Goal: Task Accomplishment & Management: Manage account settings

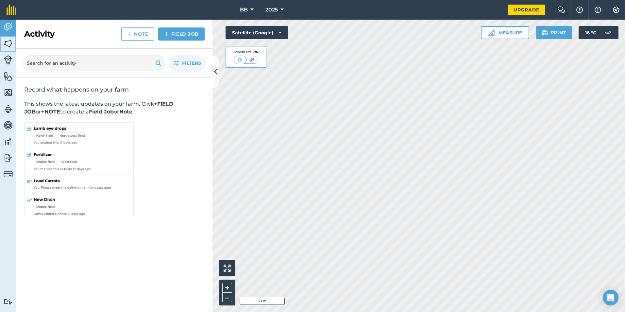
click at [7, 43] on img at bounding box center [8, 44] width 9 height 10
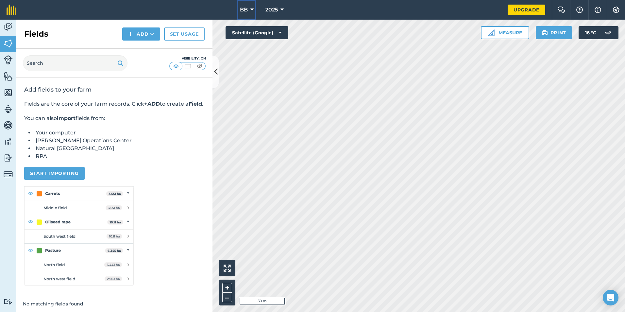
click at [252, 10] on icon at bounding box center [251, 10] width 3 height 8
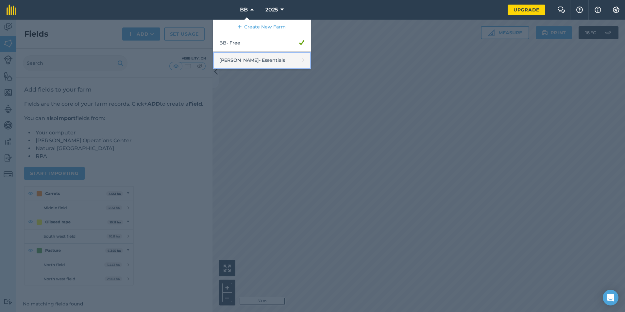
click at [246, 61] on link "[PERSON_NAME] - Essentials" at bounding box center [262, 60] width 98 height 17
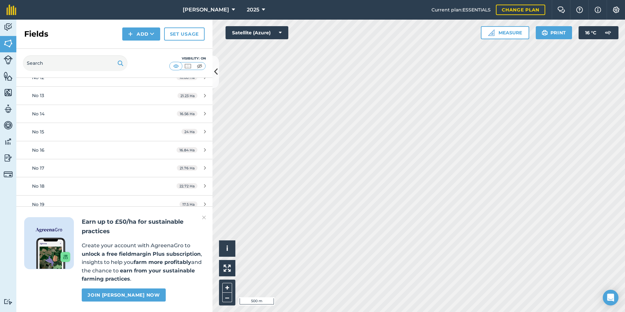
scroll to position [98, 0]
click at [517, 33] on button "Measure" at bounding box center [505, 32] width 48 height 13
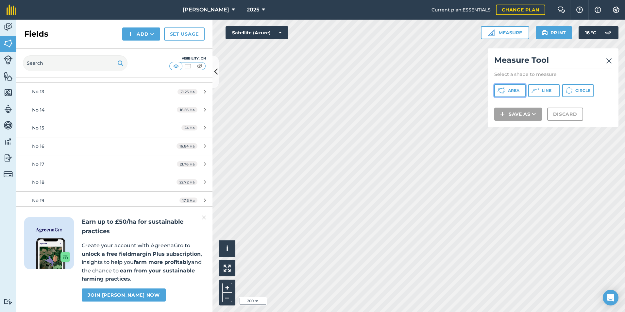
click at [521, 89] on button "Area" at bounding box center [509, 90] width 31 height 13
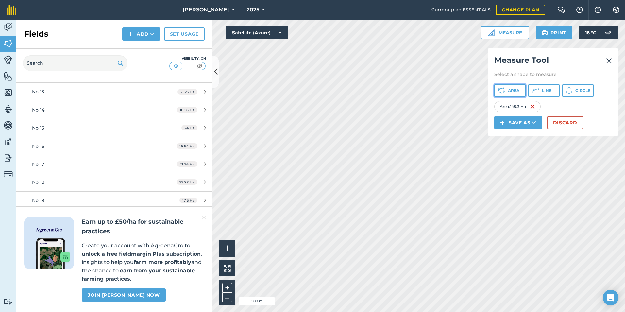
click at [507, 90] on button "Area" at bounding box center [509, 90] width 31 height 13
click at [566, 125] on button "Discard" at bounding box center [565, 122] width 36 height 13
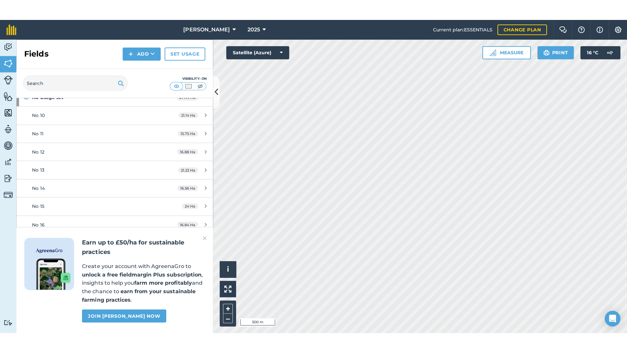
scroll to position [0, 0]
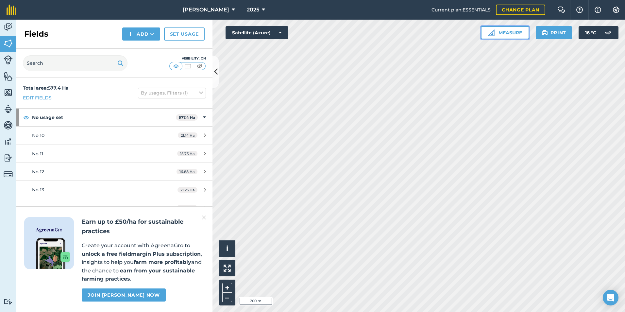
click at [508, 32] on button "Measure" at bounding box center [505, 32] width 48 height 13
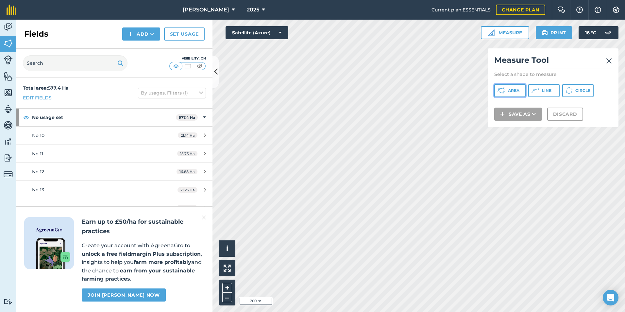
click at [510, 92] on span "Area" at bounding box center [513, 90] width 11 height 5
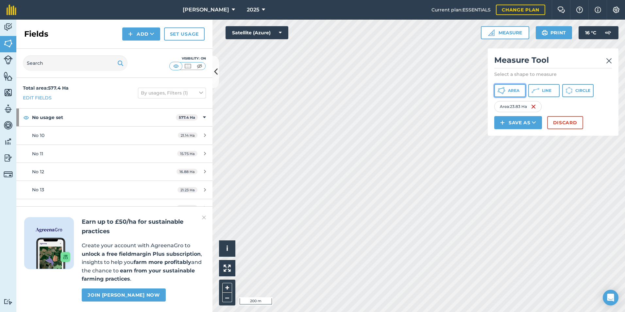
click at [508, 90] on span "Area" at bounding box center [513, 90] width 11 height 5
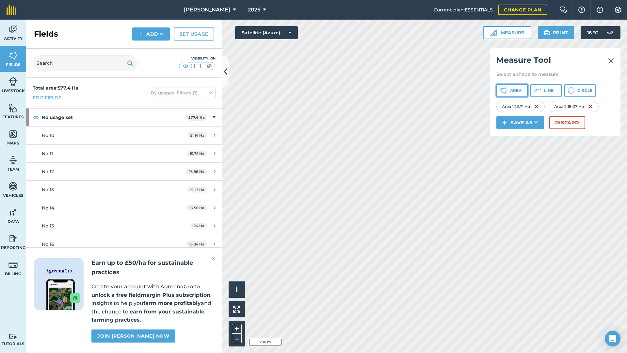
click at [521, 91] on span "Area" at bounding box center [515, 90] width 11 height 5
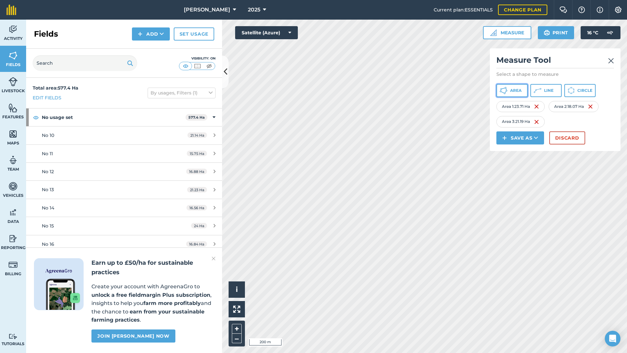
click at [513, 92] on span "Area" at bounding box center [515, 90] width 11 height 5
click at [515, 91] on span "Area" at bounding box center [515, 90] width 11 height 5
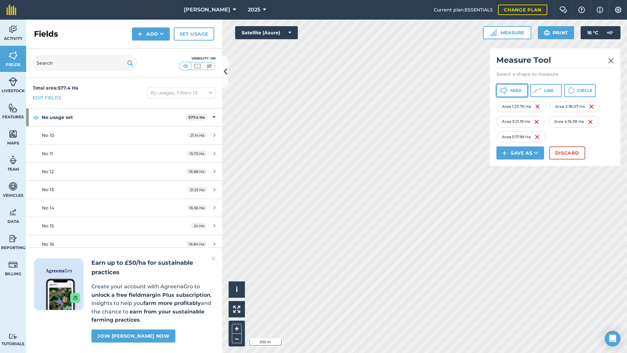
click at [519, 91] on span "Area" at bounding box center [515, 90] width 11 height 5
click at [514, 89] on span "Area" at bounding box center [515, 90] width 11 height 5
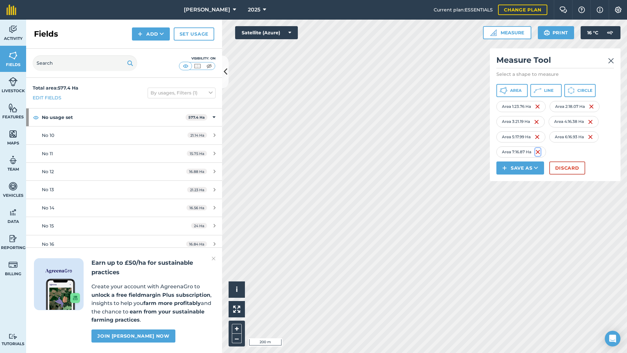
click at [540, 150] on img at bounding box center [538, 152] width 5 height 8
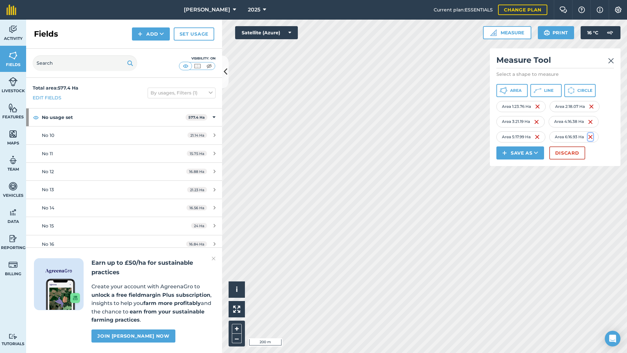
click at [593, 136] on img at bounding box center [590, 137] width 5 height 8
click at [540, 137] on img at bounding box center [537, 137] width 5 height 8
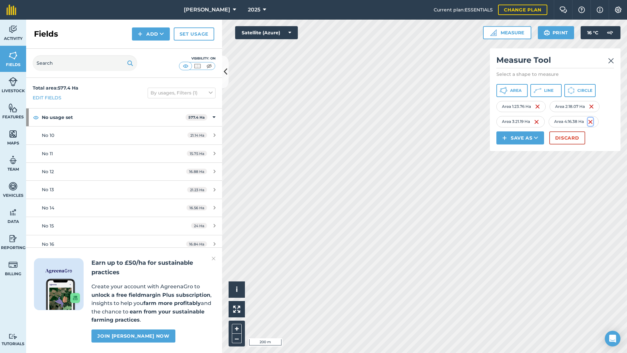
click at [593, 121] on img at bounding box center [590, 122] width 5 height 8
click at [593, 105] on img at bounding box center [591, 107] width 5 height 8
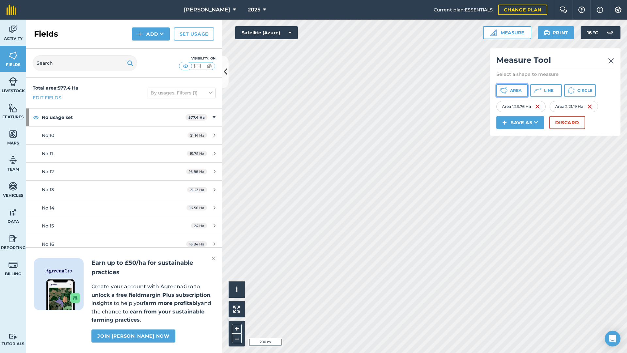
click at [518, 91] on span "Area" at bounding box center [515, 90] width 11 height 5
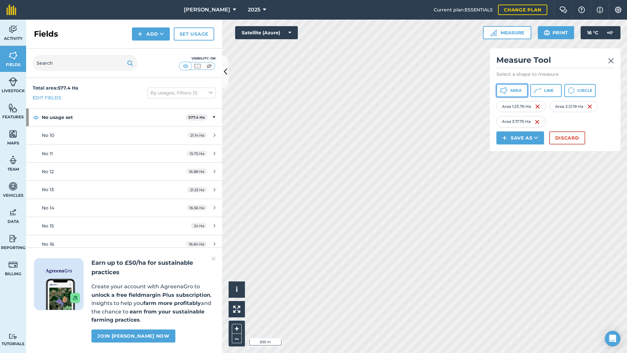
click at [518, 91] on span "Area" at bounding box center [515, 90] width 11 height 5
click at [517, 92] on span "Area" at bounding box center [515, 90] width 11 height 5
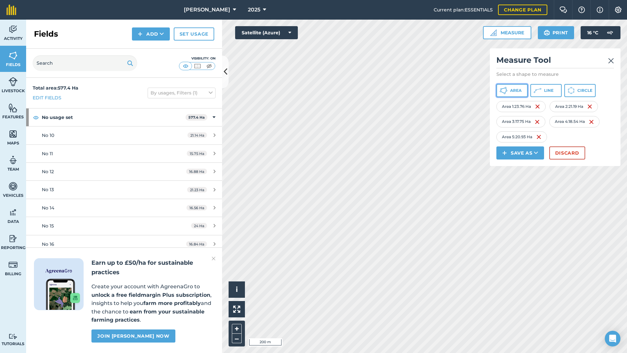
click at [512, 89] on span "Area" at bounding box center [515, 90] width 11 height 5
click at [516, 91] on span "Area" at bounding box center [515, 90] width 11 height 5
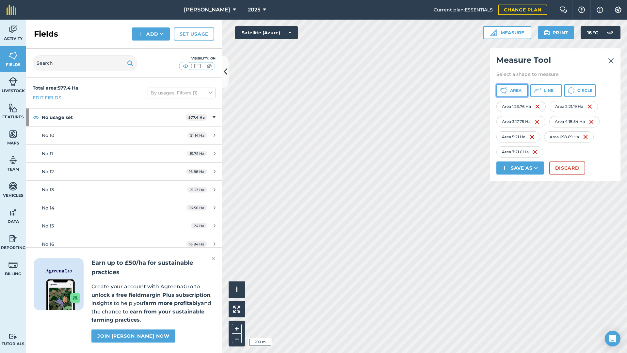
click at [514, 91] on span "Area" at bounding box center [515, 90] width 11 height 5
click at [517, 89] on span "Area" at bounding box center [515, 90] width 11 height 5
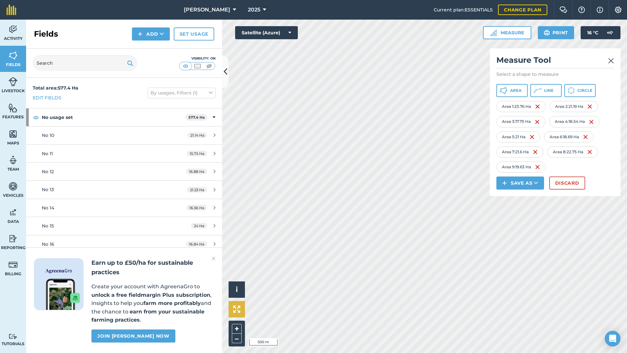
click at [231, 305] on div "Click to start drawing i © 2025 TomTom, Microsoft 500 m + – Satellite (Azure) M…" at bounding box center [424, 186] width 405 height 333
click at [523, 90] on button "Area" at bounding box center [512, 90] width 31 height 13
click at [518, 91] on span "Area" at bounding box center [515, 90] width 11 height 5
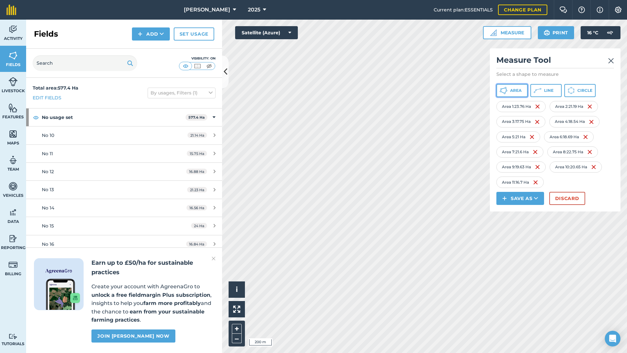
click at [514, 91] on span "Area" at bounding box center [515, 90] width 11 height 5
click at [515, 90] on span "Area" at bounding box center [515, 90] width 11 height 5
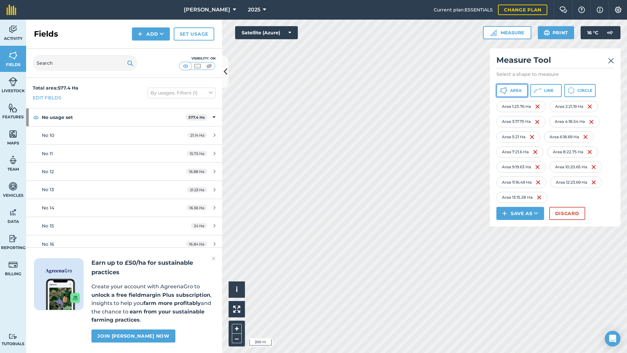
click at [521, 91] on span "Area" at bounding box center [515, 90] width 11 height 5
click at [520, 90] on span "Area" at bounding box center [515, 90] width 11 height 5
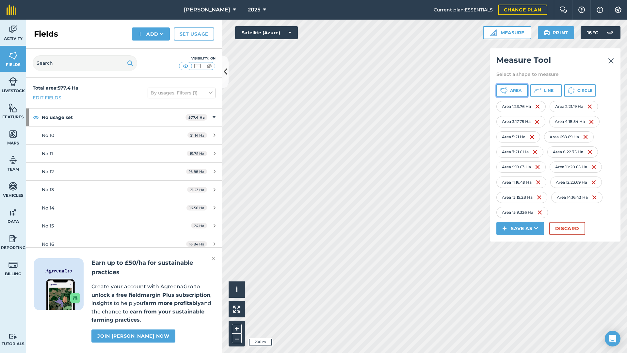
click at [521, 90] on span "Area" at bounding box center [515, 90] width 11 height 5
click at [541, 214] on img at bounding box center [540, 212] width 5 height 8
click at [516, 90] on span "Area" at bounding box center [515, 90] width 11 height 5
click at [513, 92] on span "Area" at bounding box center [515, 90] width 11 height 5
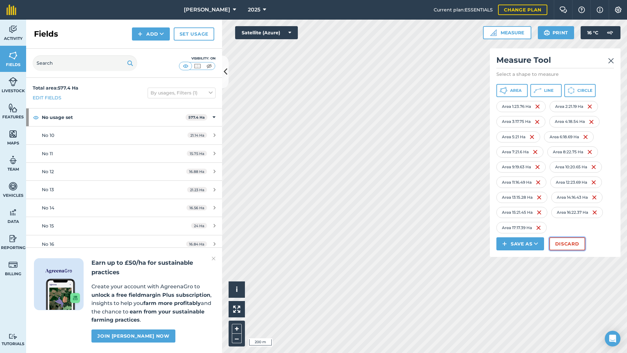
click at [571, 245] on button "Discard" at bounding box center [568, 243] width 36 height 13
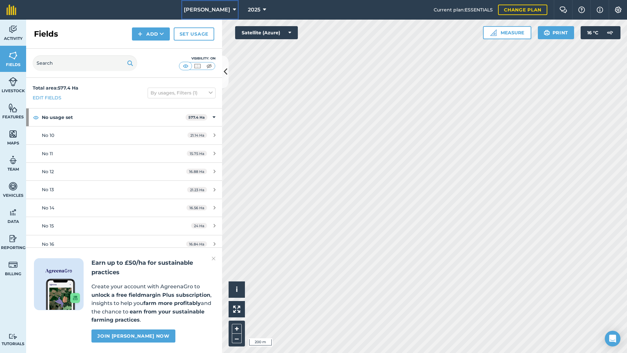
click at [233, 9] on icon at bounding box center [234, 10] width 3 height 8
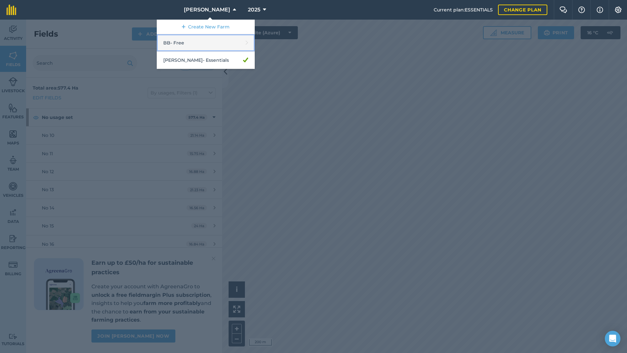
click at [179, 44] on link "BB - Free" at bounding box center [206, 42] width 98 height 17
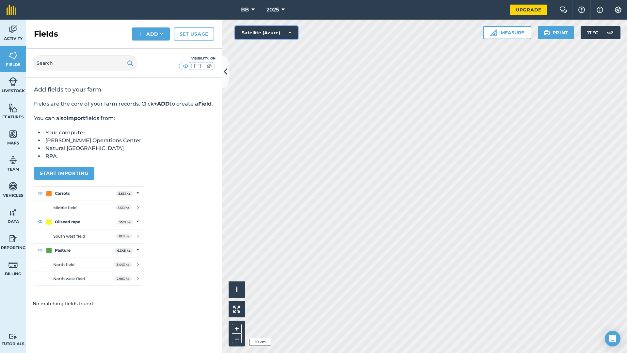
click at [290, 33] on icon at bounding box center [290, 32] width 3 height 7
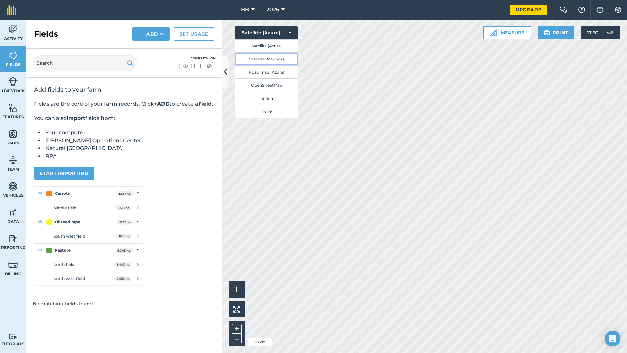
click at [271, 58] on button "Satellite (Mapbox)" at bounding box center [266, 58] width 63 height 13
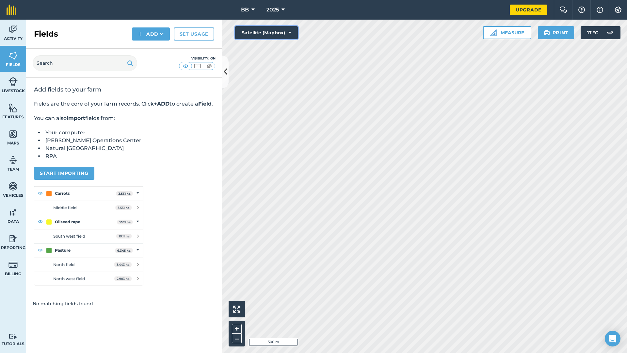
click at [291, 33] on button "Satellite (Mapbox)" at bounding box center [266, 32] width 63 height 13
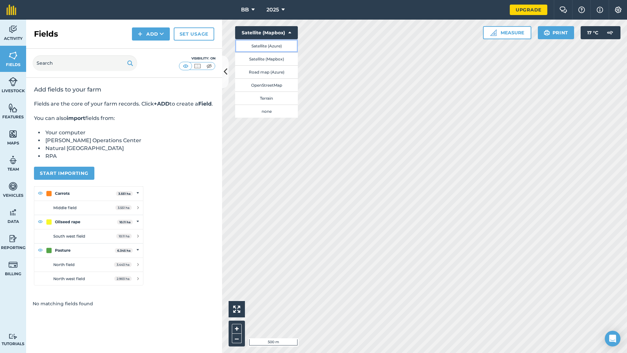
click at [275, 47] on button "Satellite (Azure)" at bounding box center [266, 45] width 63 height 13
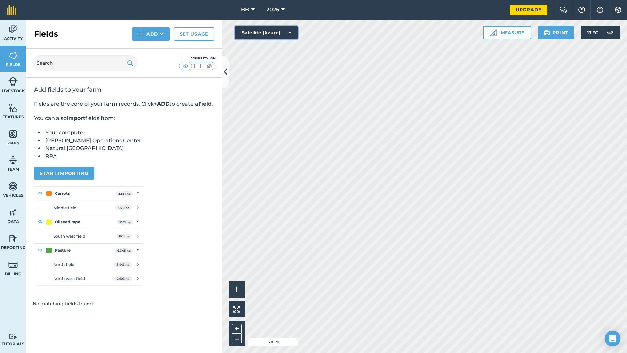
click at [288, 34] on button "Satellite (Azure)" at bounding box center [266, 32] width 63 height 13
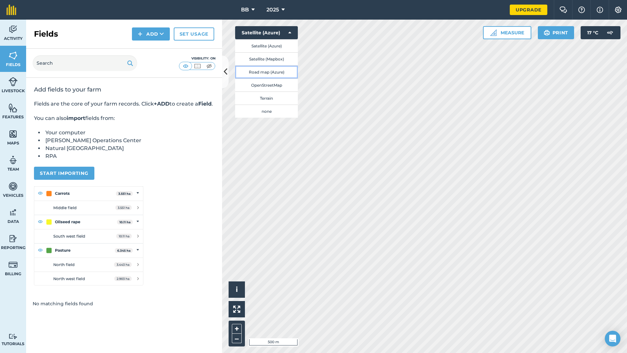
click at [273, 72] on button "Road map (Azure)" at bounding box center [266, 71] width 63 height 13
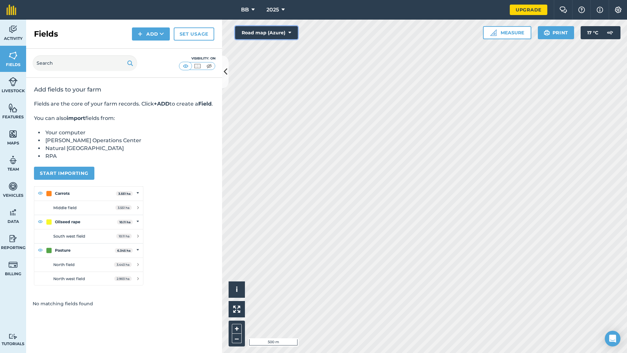
click at [291, 28] on button "Road map (Azure)" at bounding box center [266, 32] width 63 height 13
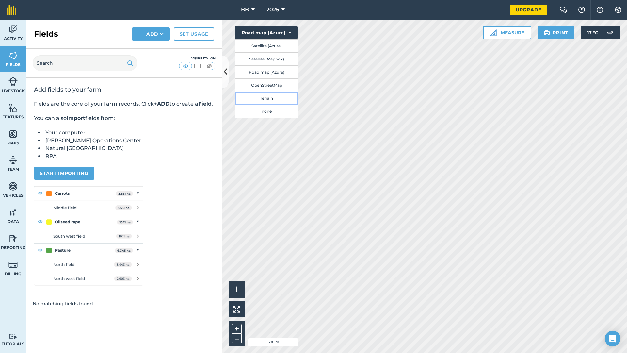
click at [271, 99] on button "Terrain" at bounding box center [266, 97] width 63 height 13
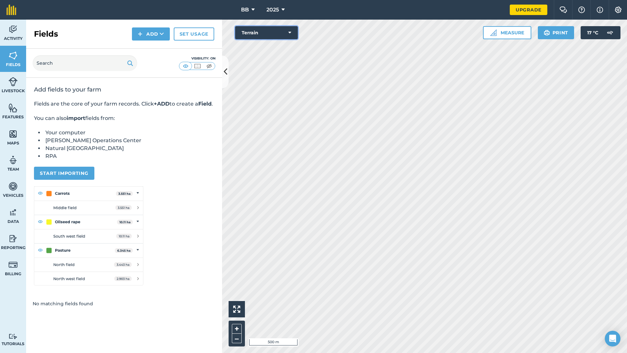
click at [290, 30] on icon at bounding box center [290, 32] width 3 height 7
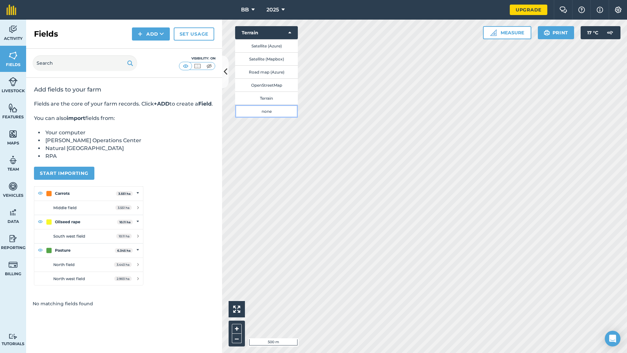
click at [270, 111] on button "none" at bounding box center [266, 111] width 63 height 13
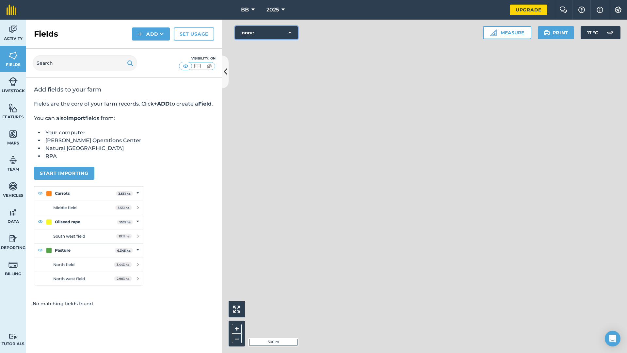
click at [291, 32] on icon at bounding box center [290, 32] width 3 height 7
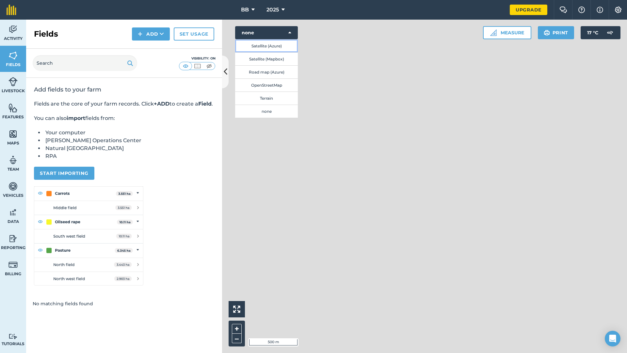
click at [276, 45] on button "Satellite (Azure)" at bounding box center [266, 45] width 63 height 13
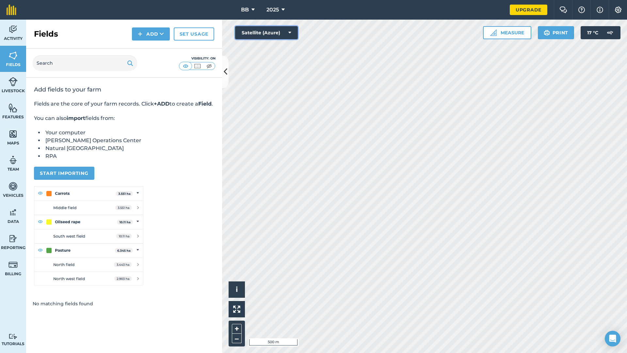
click at [289, 33] on icon at bounding box center [290, 32] width 3 height 7
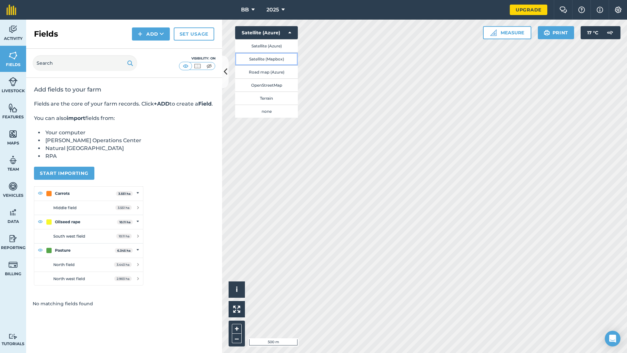
click at [279, 57] on button "Satellite (Mapbox)" at bounding box center [266, 58] width 63 height 13
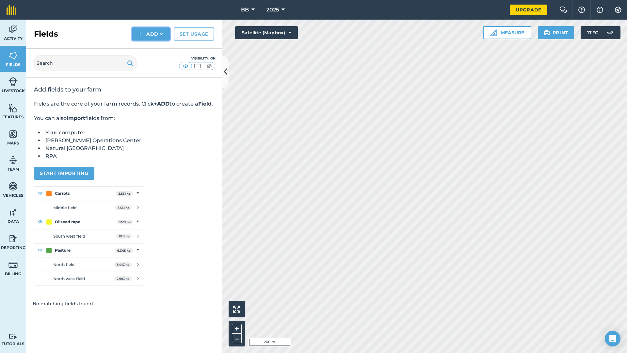
click at [155, 34] on button "Add" at bounding box center [151, 33] width 38 height 13
click at [155, 50] on link "Draw" at bounding box center [151, 49] width 36 height 14
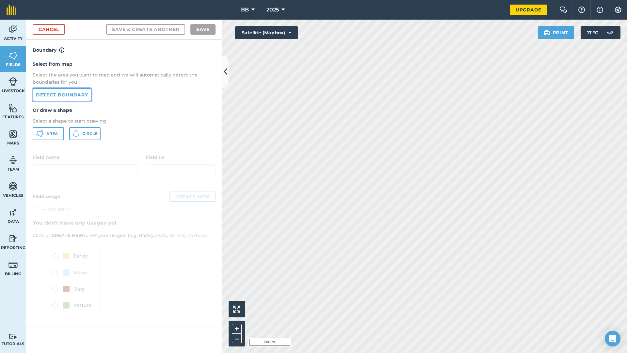
click at [70, 93] on link "Detect boundary" at bounding box center [62, 94] width 59 height 13
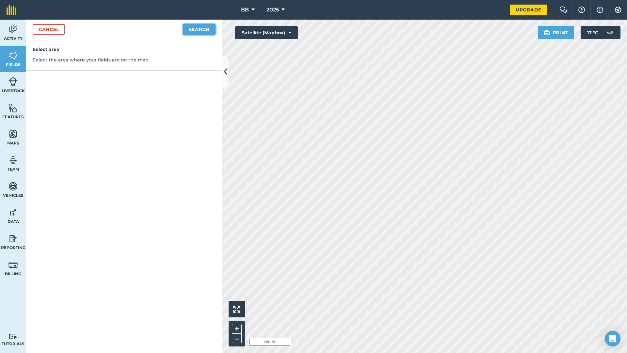
click at [191, 28] on button "Search" at bounding box center [199, 29] width 33 height 10
click at [142, 31] on button "Continue to edit boundaries" at bounding box center [166, 29] width 99 height 10
click at [45, 27] on link "Cancel" at bounding box center [49, 29] width 32 height 10
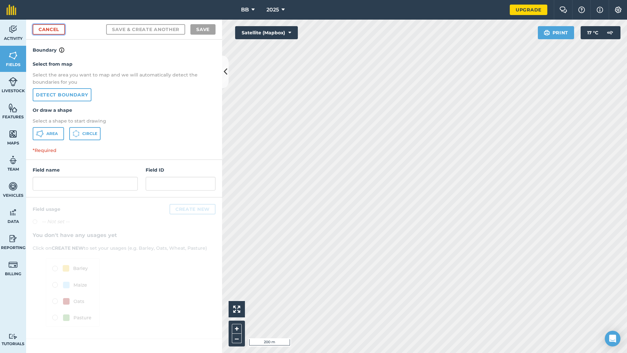
click at [56, 29] on link "Cancel" at bounding box center [49, 29] width 32 height 10
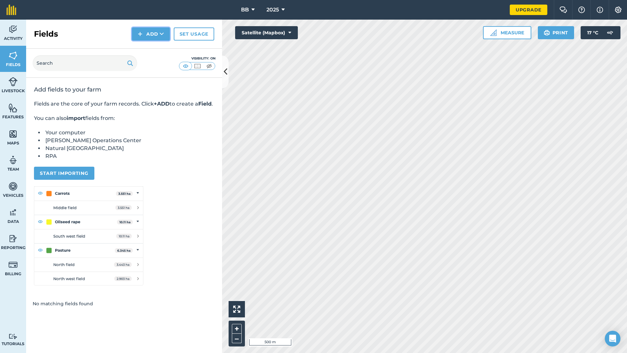
click at [145, 33] on button "Add" at bounding box center [151, 33] width 38 height 13
click at [149, 49] on link "Draw" at bounding box center [151, 49] width 36 height 14
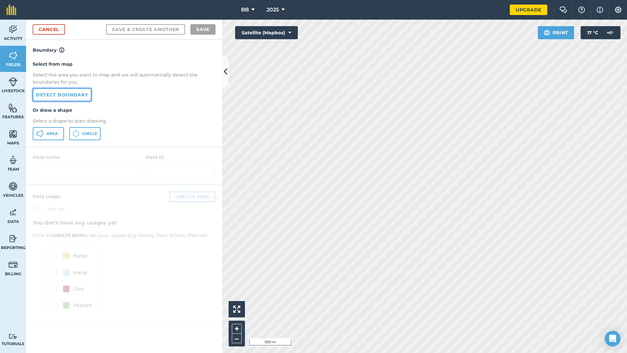
click at [76, 98] on link "Detect boundary" at bounding box center [62, 94] width 59 height 13
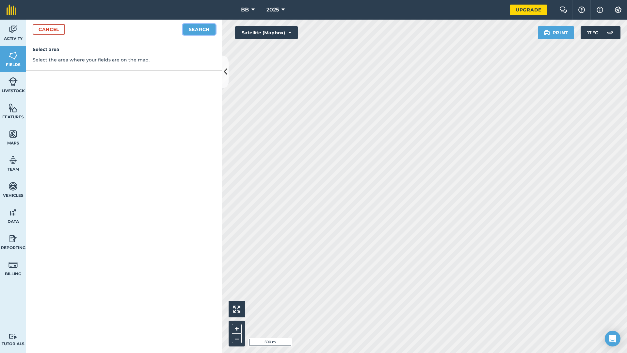
click at [212, 32] on button "Search" at bounding box center [199, 29] width 33 height 10
click at [204, 31] on button "Continue to edit boundaries" at bounding box center [166, 29] width 99 height 10
click at [57, 31] on link "Cancel" at bounding box center [49, 29] width 32 height 10
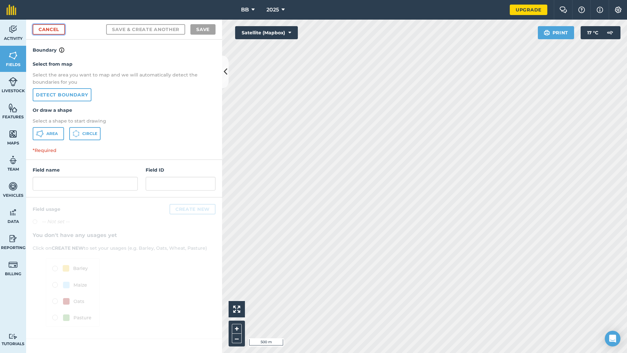
click at [53, 28] on link "Cancel" at bounding box center [49, 29] width 32 height 10
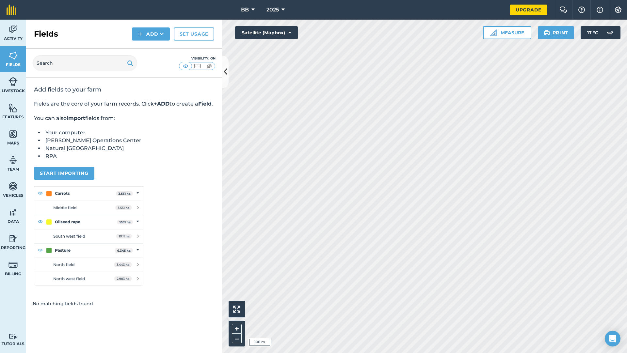
click at [49, 34] on h2 "Fields" at bounding box center [46, 34] width 24 height 10
click at [149, 38] on button "Add" at bounding box center [151, 33] width 38 height 13
click at [154, 52] on link "Draw" at bounding box center [151, 49] width 36 height 14
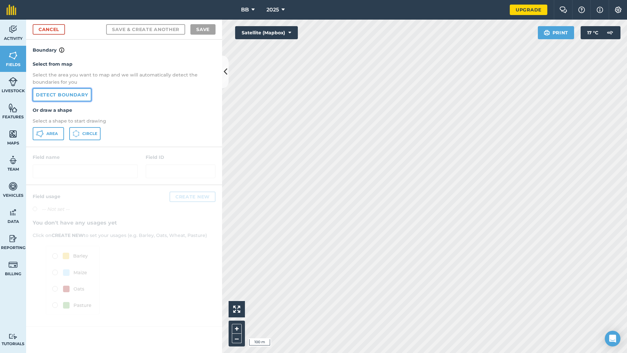
click at [84, 93] on link "Detect boundary" at bounding box center [62, 94] width 59 height 13
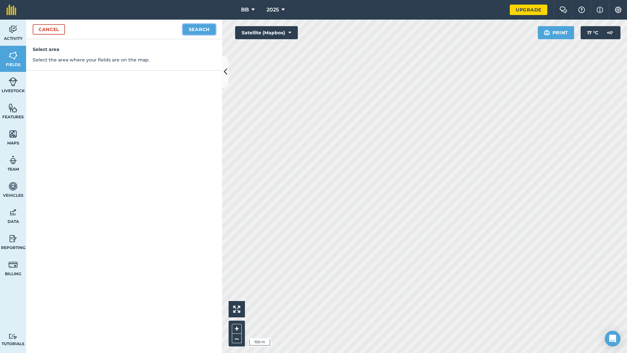
click at [197, 31] on button "Search" at bounding box center [199, 29] width 33 height 10
click at [201, 30] on button "Continue to edit boundaries" at bounding box center [166, 29] width 99 height 10
click at [55, 29] on link "Cancel" at bounding box center [49, 29] width 32 height 10
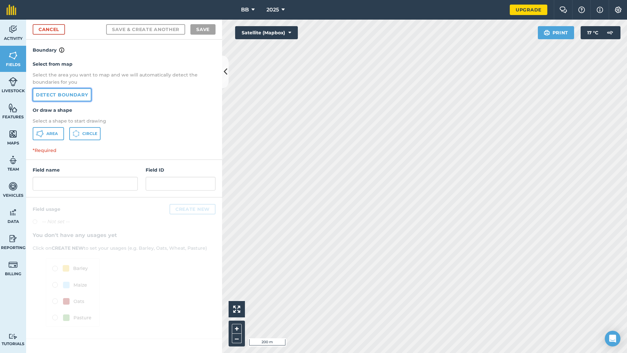
click at [71, 98] on link "Detect boundary" at bounding box center [62, 94] width 59 height 13
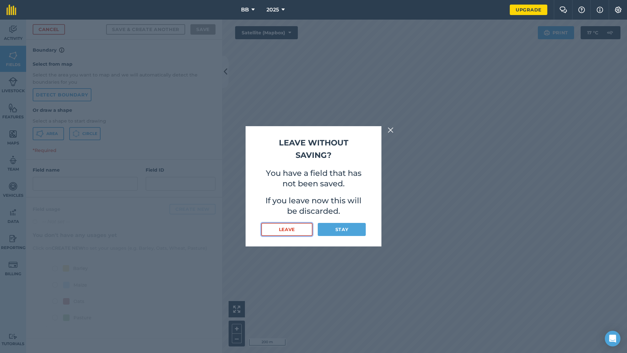
click at [306, 230] on button "Leave" at bounding box center [286, 229] width 51 height 13
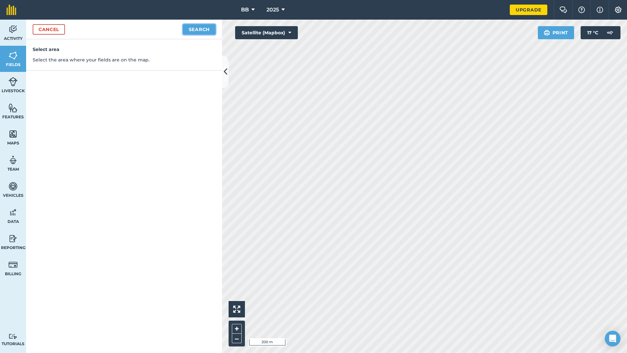
click at [205, 33] on button "Search" at bounding box center [199, 29] width 33 height 10
click at [163, 28] on button "Continue to edit boundaries" at bounding box center [166, 29] width 99 height 10
click at [48, 29] on link "Cancel" at bounding box center [49, 29] width 32 height 10
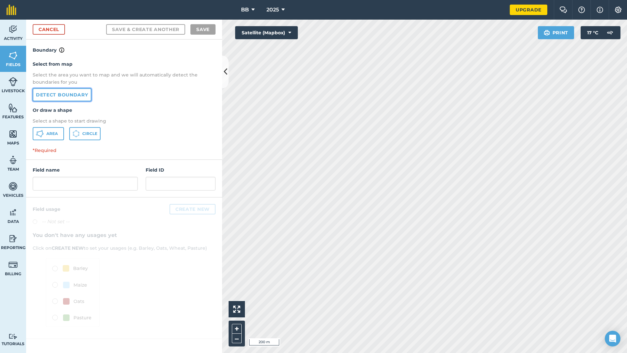
click at [70, 95] on link "Detect boundary" at bounding box center [62, 94] width 59 height 13
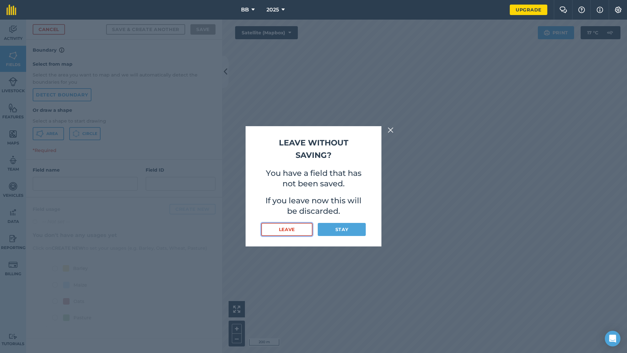
click at [295, 229] on button "Leave" at bounding box center [286, 229] width 51 height 13
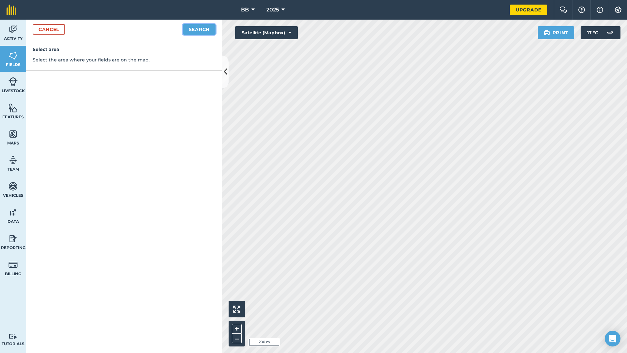
click at [197, 29] on button "Search" at bounding box center [199, 29] width 33 height 10
click at [207, 33] on button "Continue to edit boundaries" at bounding box center [166, 29] width 99 height 10
click at [58, 29] on link "Cancel" at bounding box center [49, 29] width 32 height 10
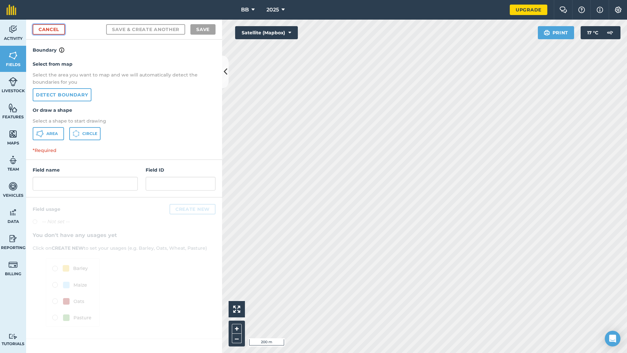
click at [49, 28] on link "Cancel" at bounding box center [49, 29] width 32 height 10
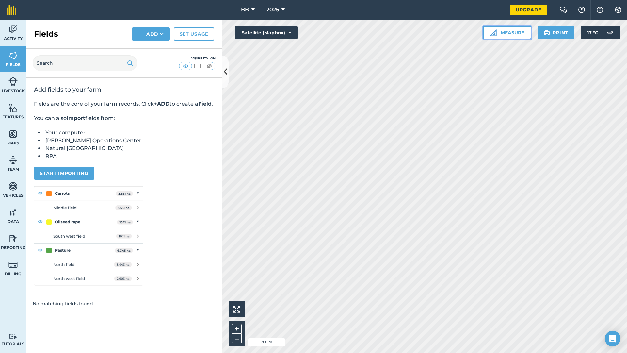
click at [507, 33] on button "Measure" at bounding box center [507, 32] width 48 height 13
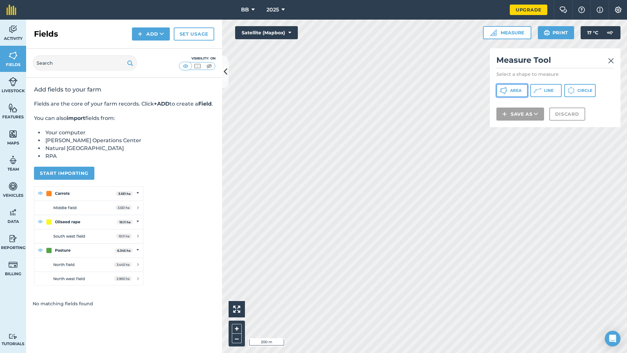
click at [517, 91] on span "Area" at bounding box center [515, 90] width 11 height 5
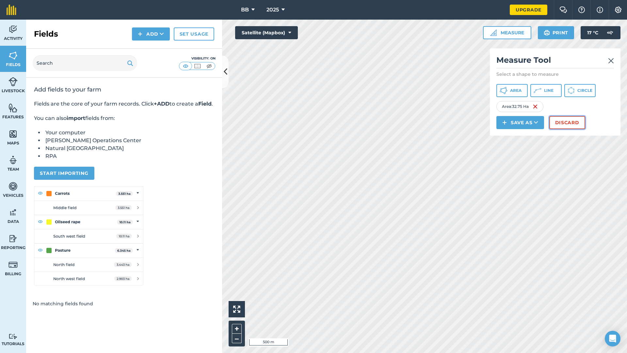
click at [561, 122] on button "Discard" at bounding box center [568, 122] width 36 height 13
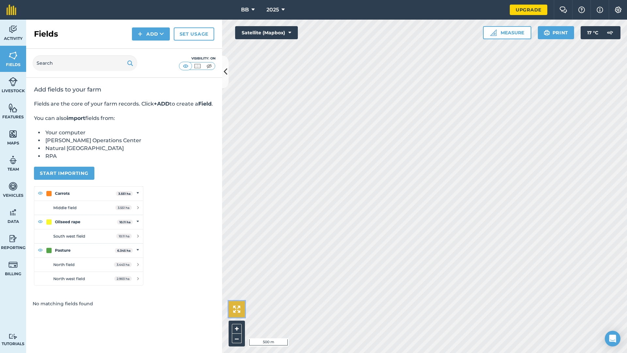
click at [239, 306] on img at bounding box center [236, 309] width 7 height 7
click at [160, 31] on icon at bounding box center [162, 34] width 4 height 7
click at [156, 53] on link "Draw" at bounding box center [151, 49] width 36 height 14
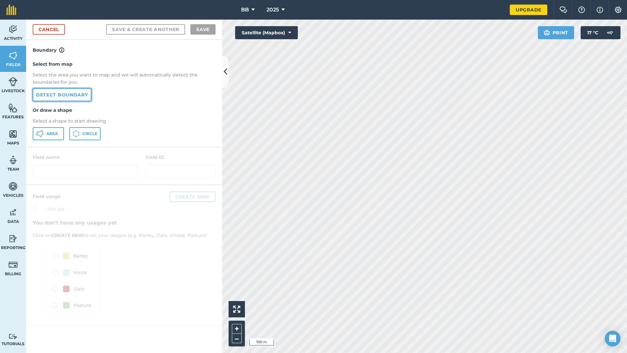
click at [51, 95] on link "Detect boundary" at bounding box center [62, 94] width 59 height 13
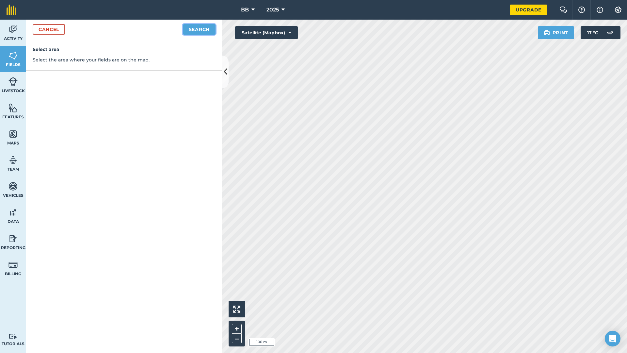
click at [196, 29] on button "Search" at bounding box center [199, 29] width 33 height 10
click at [142, 30] on button "Continue to edit boundaries" at bounding box center [166, 29] width 99 height 10
click at [51, 30] on link "Cancel" at bounding box center [49, 29] width 32 height 10
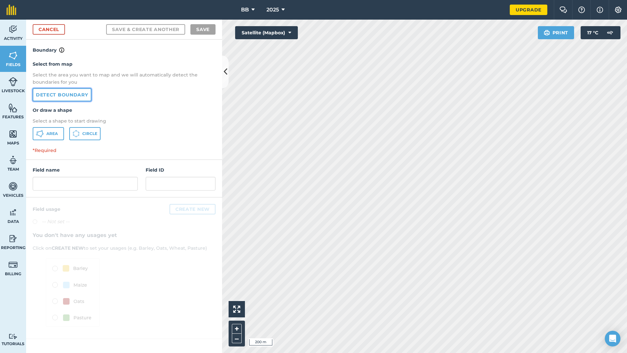
click at [68, 96] on link "Detect boundary" at bounding box center [62, 94] width 59 height 13
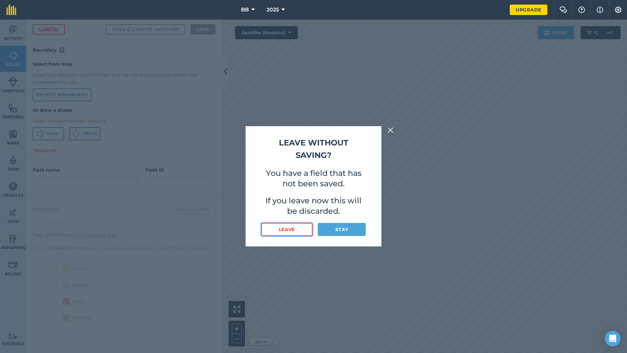
click at [291, 228] on button "Leave" at bounding box center [286, 229] width 51 height 13
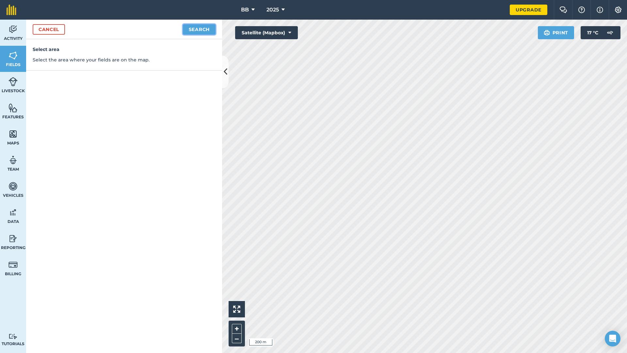
click at [201, 32] on button "Search" at bounding box center [199, 29] width 33 height 10
click at [174, 30] on button "Continue to edit boundaries" at bounding box center [166, 29] width 99 height 10
click at [133, 163] on div "Activity Fields Livestock Features Maps Team Vehicles Data Reporting Billing Tu…" at bounding box center [313, 186] width 627 height 333
click at [198, 174] on div "Activity Fields Livestock Features Maps Team Vehicles Data Reporting Billing Tu…" at bounding box center [313, 186] width 627 height 333
click at [50, 135] on div "Activity Fields Livestock Features Maps Team Vehicles Data Reporting Billing Tu…" at bounding box center [313, 186] width 627 height 333
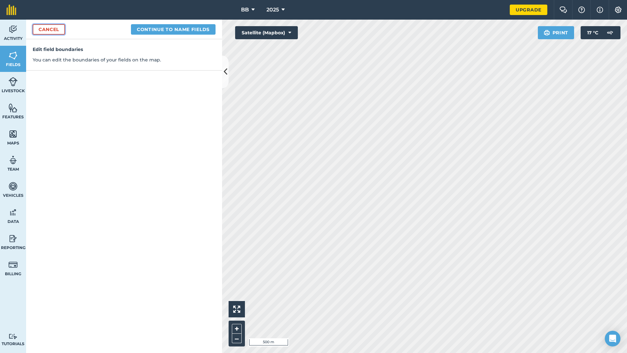
click at [55, 28] on link "Cancel" at bounding box center [49, 29] width 32 height 10
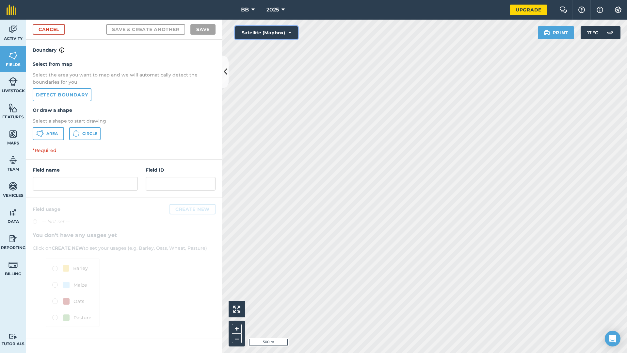
click at [291, 32] on icon at bounding box center [290, 32] width 3 height 7
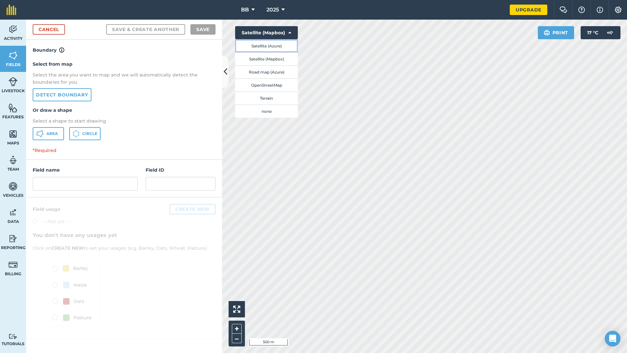
click at [271, 46] on button "Satellite (Azure)" at bounding box center [266, 45] width 63 height 13
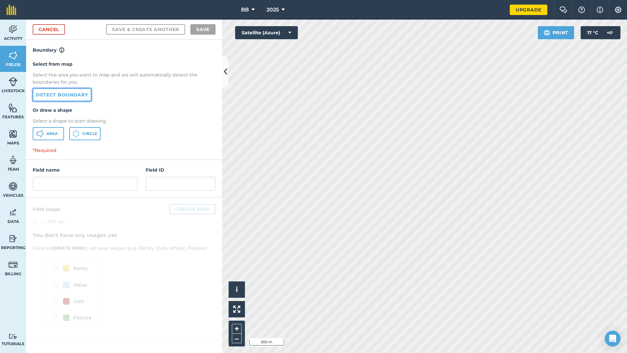
click at [69, 93] on link "Detect boundary" at bounding box center [62, 94] width 59 height 13
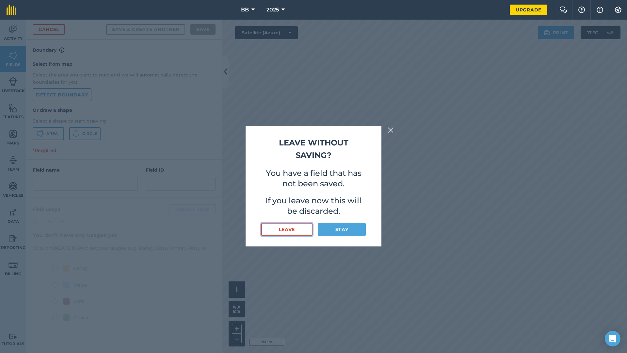
click at [292, 232] on button "Leave" at bounding box center [286, 229] width 51 height 13
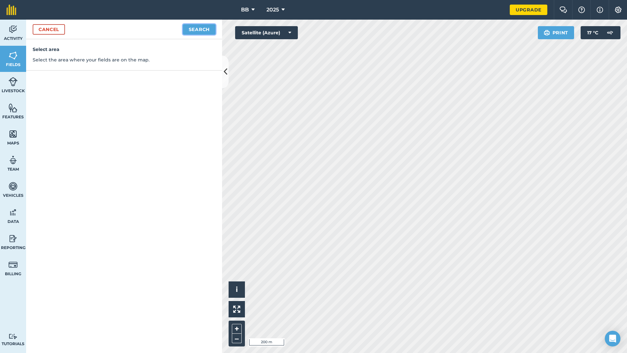
click at [198, 30] on button "Search" at bounding box center [199, 29] width 33 height 10
click at [206, 29] on button "Continue to edit boundaries" at bounding box center [166, 29] width 99 height 10
click at [45, 30] on link "Cancel" at bounding box center [49, 29] width 32 height 10
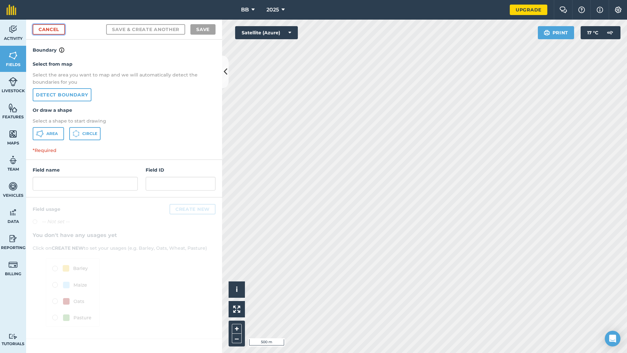
click at [54, 32] on link "Cancel" at bounding box center [49, 29] width 32 height 10
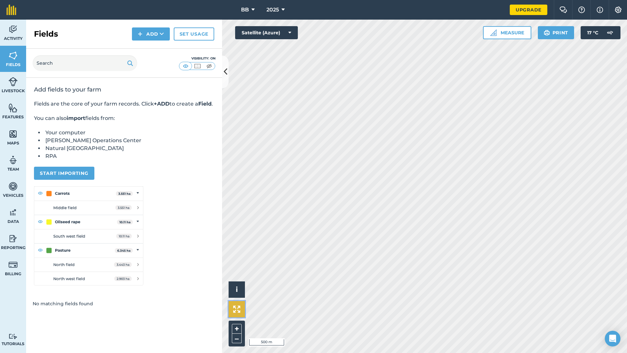
click at [238, 311] on img at bounding box center [236, 309] width 7 height 7
click at [164, 36] on icon at bounding box center [162, 34] width 4 height 7
click at [161, 50] on link "Draw" at bounding box center [151, 49] width 36 height 14
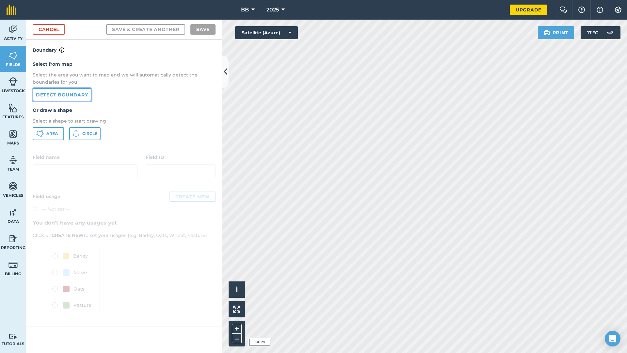
click at [72, 94] on link "Detect boundary" at bounding box center [62, 94] width 59 height 13
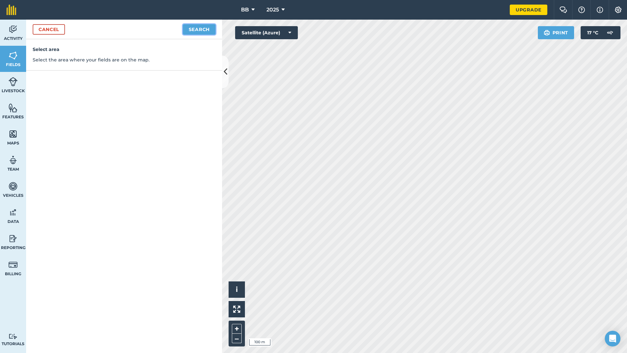
click at [211, 30] on button "Search" at bounding box center [199, 29] width 33 height 10
click at [181, 30] on button "Continue to edit boundaries" at bounding box center [166, 29] width 99 height 10
click at [191, 28] on button "Continue to name fields" at bounding box center [173, 29] width 85 height 10
type input "a"
click at [199, 31] on button "Save" at bounding box center [203, 29] width 25 height 10
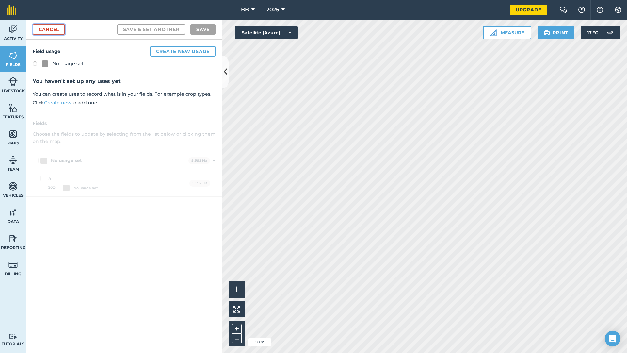
click at [53, 31] on link "Cancel" at bounding box center [49, 29] width 32 height 10
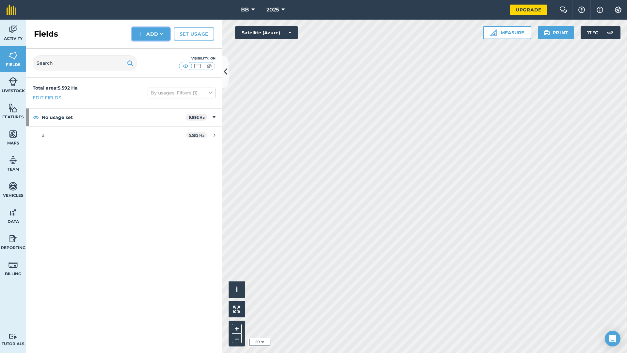
click at [146, 35] on button "Add" at bounding box center [151, 33] width 38 height 13
click at [151, 49] on link "Draw" at bounding box center [151, 49] width 36 height 14
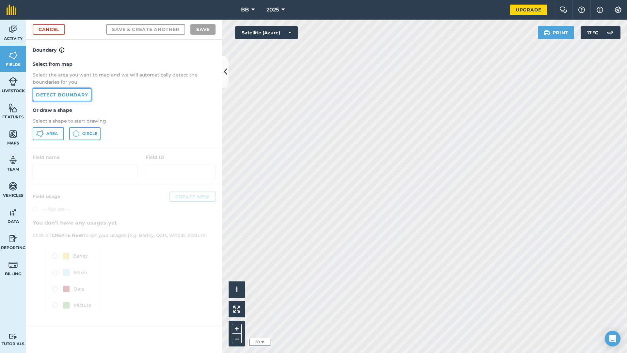
click at [77, 94] on link "Detect boundary" at bounding box center [62, 94] width 59 height 13
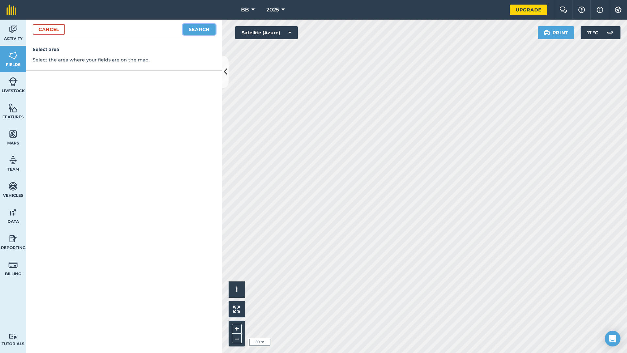
click at [199, 28] on button "Search" at bounding box center [199, 29] width 33 height 10
click at [203, 31] on button "Continue to edit boundaries" at bounding box center [166, 29] width 99 height 10
click at [186, 32] on button "Continue to name fields" at bounding box center [173, 29] width 85 height 10
type input "b"
click at [195, 28] on button "Save" at bounding box center [203, 29] width 25 height 10
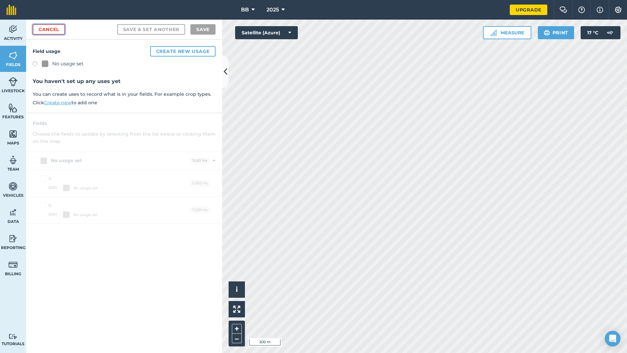
click at [54, 29] on link "Cancel" at bounding box center [49, 29] width 32 height 10
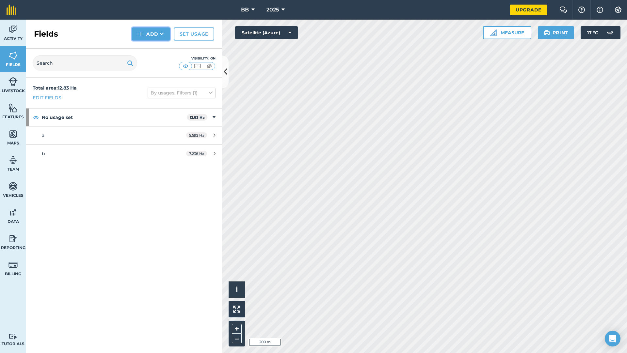
click at [157, 34] on button "Add" at bounding box center [151, 33] width 38 height 13
click at [155, 50] on link "Draw" at bounding box center [151, 49] width 36 height 14
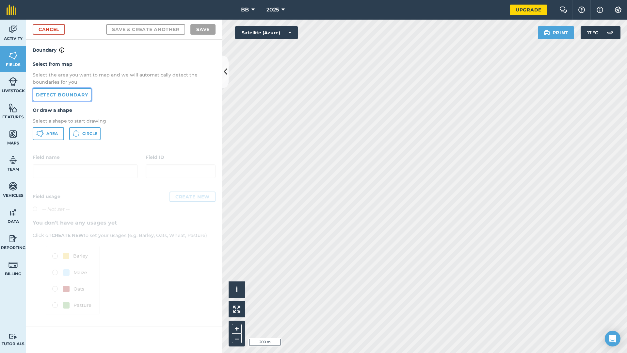
click at [71, 97] on link "Detect boundary" at bounding box center [62, 94] width 59 height 13
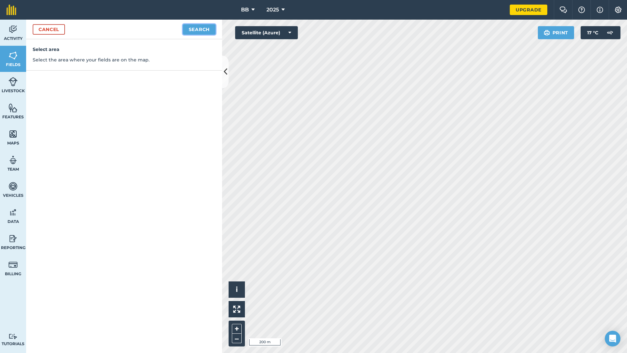
click at [209, 28] on button "Search" at bounding box center [199, 29] width 33 height 10
click at [161, 30] on button "Continue to edit boundaries" at bounding box center [166, 29] width 99 height 10
click at [204, 150] on div "Activity Fields Livestock Features Maps Team Vehicles Data Reporting Billing Tu…" at bounding box center [313, 186] width 627 height 333
click at [165, 31] on button "Continue to name fields" at bounding box center [173, 29] width 85 height 10
type input "c"
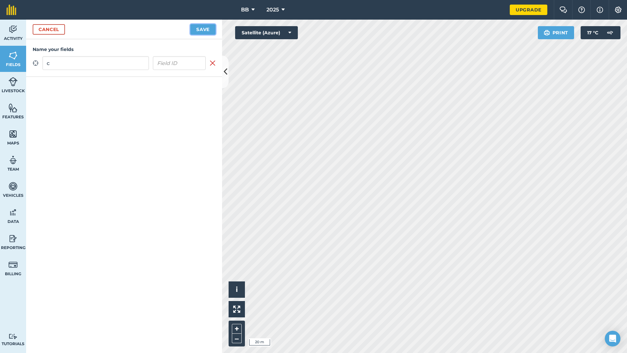
click at [208, 29] on button "Save" at bounding box center [203, 29] width 25 height 10
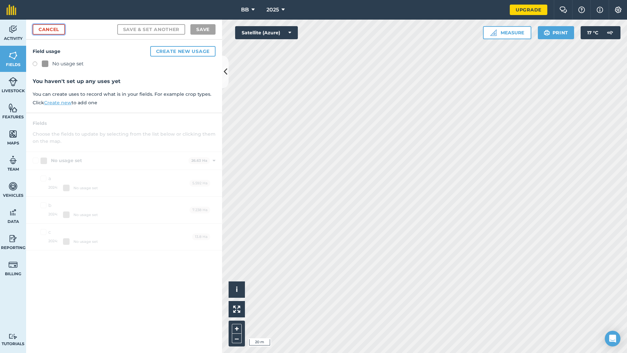
click at [43, 29] on link "Cancel" at bounding box center [49, 29] width 32 height 10
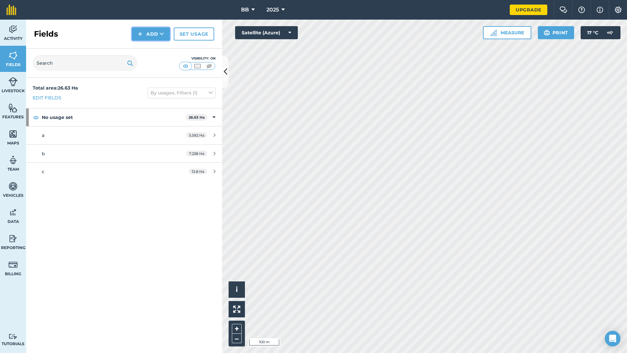
click at [158, 35] on button "Add" at bounding box center [151, 33] width 38 height 13
click at [145, 47] on link "Draw" at bounding box center [151, 49] width 36 height 14
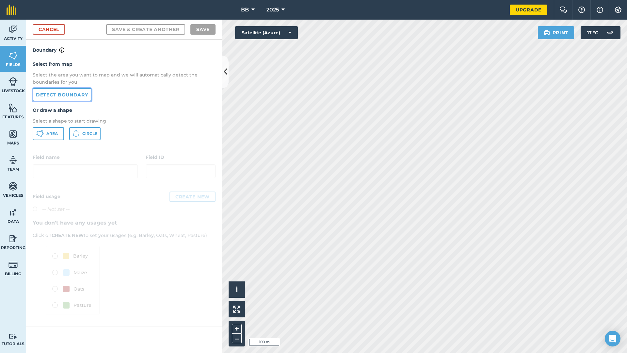
click at [76, 95] on link "Detect boundary" at bounding box center [62, 94] width 59 height 13
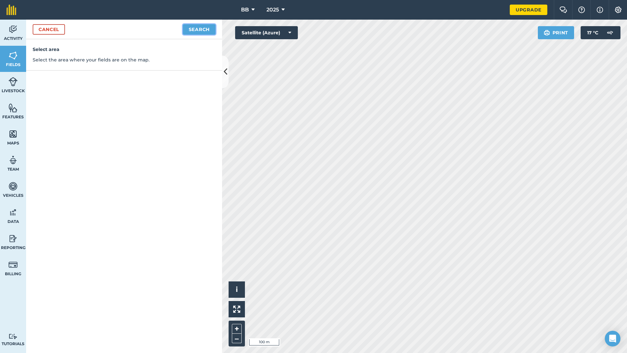
click at [192, 28] on button "Search" at bounding box center [199, 29] width 33 height 10
click at [191, 27] on button "Continue to edit boundaries" at bounding box center [166, 29] width 99 height 10
click at [182, 30] on button "Continue to name fields" at bounding box center [173, 29] width 85 height 10
click at [135, 62] on input "text" at bounding box center [95, 63] width 107 height 14
type input "d"
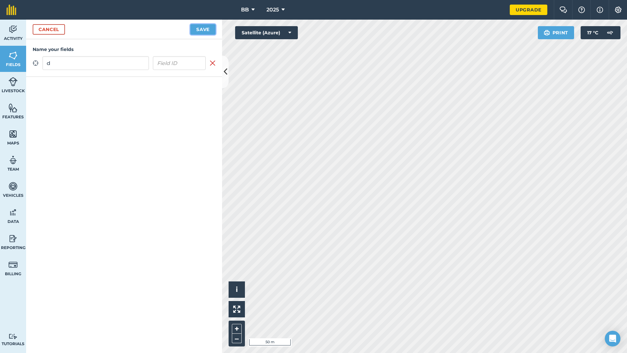
click at [196, 29] on button "Save" at bounding box center [203, 29] width 25 height 10
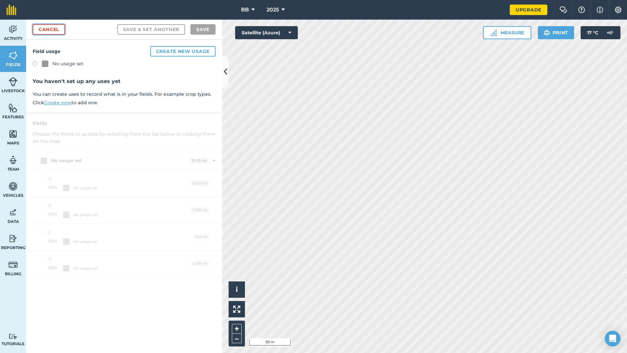
click at [59, 29] on link "Cancel" at bounding box center [49, 29] width 32 height 10
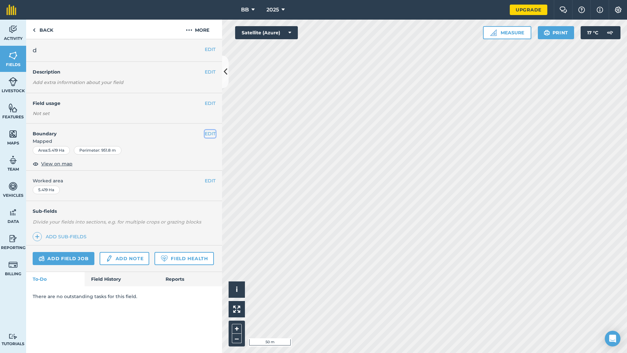
click at [208, 131] on button "EDIT" at bounding box center [210, 133] width 11 height 7
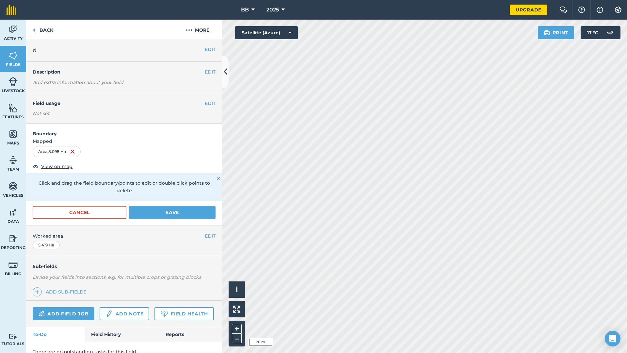
click at [221, 74] on div "Activity Fields Livestock Features Maps Team Vehicles Data Reporting Billing Tu…" at bounding box center [313, 186] width 627 height 333
click at [174, 212] on button "Save" at bounding box center [172, 212] width 87 height 13
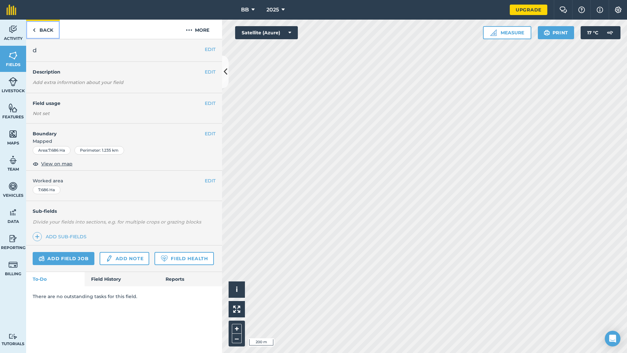
click at [44, 28] on link "Back" at bounding box center [43, 29] width 34 height 19
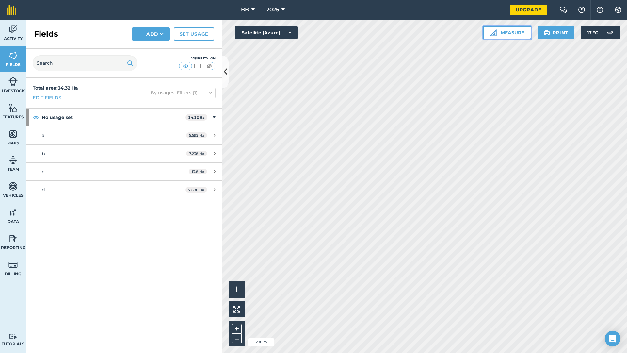
click at [518, 32] on button "Measure" at bounding box center [507, 32] width 48 height 13
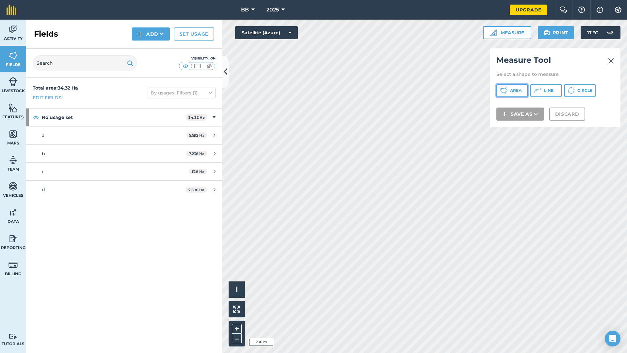
click at [518, 90] on span "Area" at bounding box center [515, 90] width 11 height 5
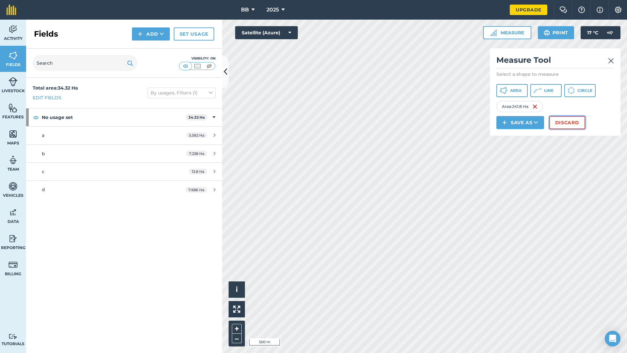
click at [567, 124] on button "Discard" at bounding box center [568, 122] width 36 height 13
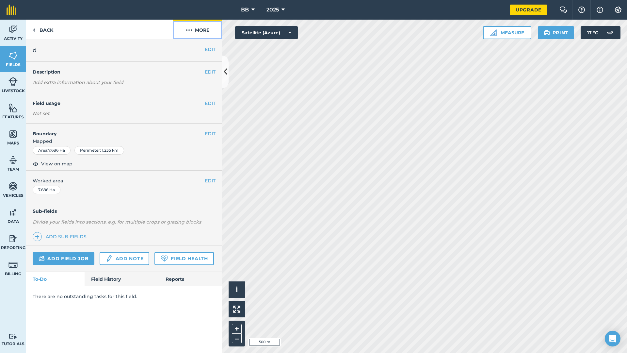
click at [205, 32] on button "More" at bounding box center [197, 29] width 49 height 19
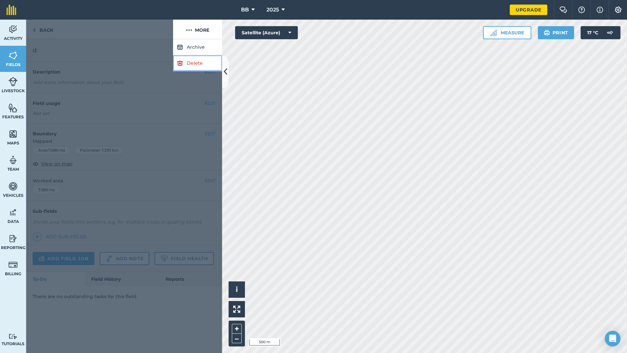
click at [197, 63] on link "Delete" at bounding box center [197, 63] width 49 height 16
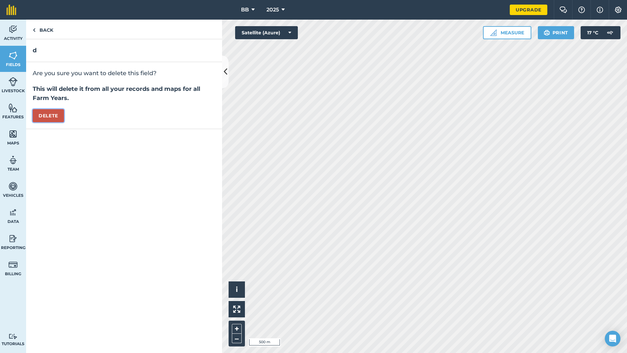
click at [56, 116] on button "Delete" at bounding box center [48, 115] width 31 height 13
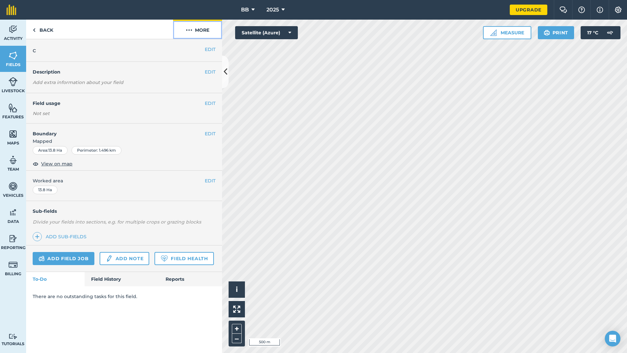
click at [197, 31] on button "More" at bounding box center [197, 29] width 49 height 19
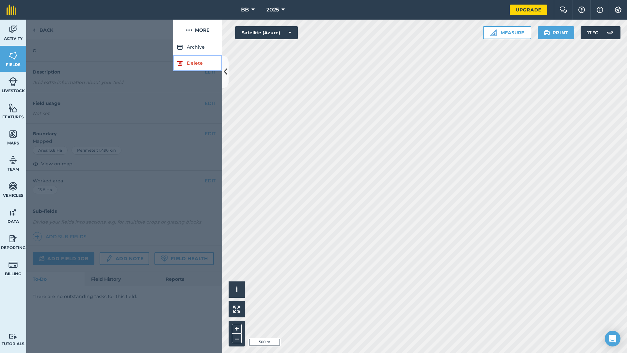
click at [195, 63] on link "Delete" at bounding box center [197, 63] width 49 height 16
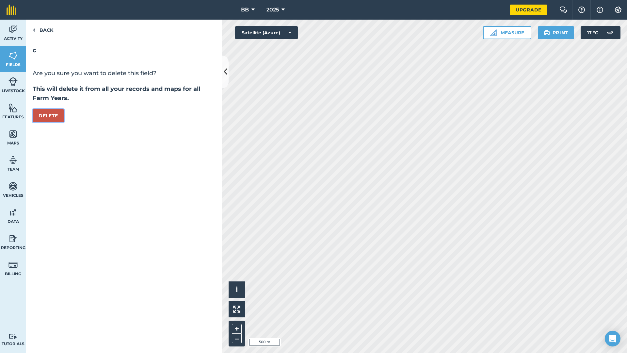
click at [58, 117] on button "Delete" at bounding box center [48, 115] width 31 height 13
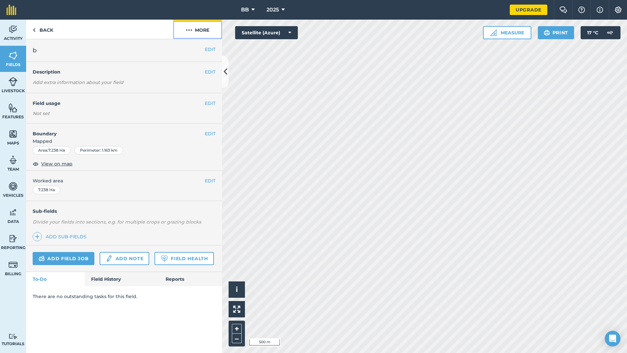
click at [202, 32] on button "More" at bounding box center [197, 29] width 49 height 19
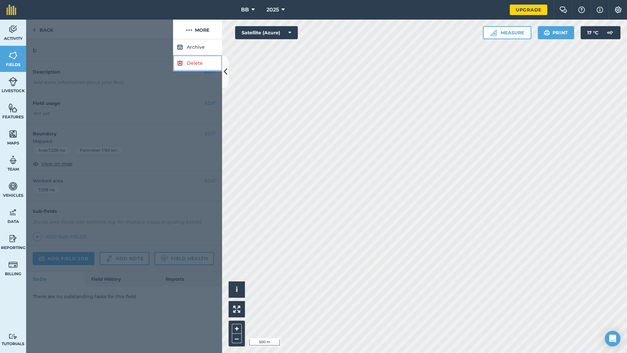
click at [194, 62] on link "Delete" at bounding box center [197, 63] width 49 height 16
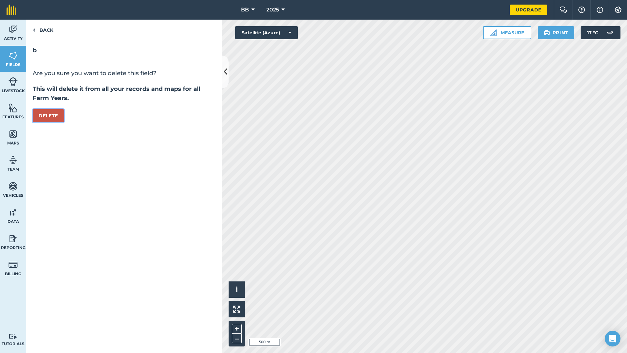
click at [61, 113] on button "Delete" at bounding box center [48, 115] width 31 height 13
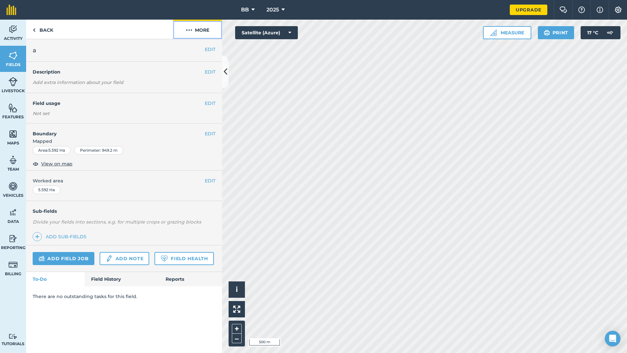
click at [209, 32] on button "More" at bounding box center [197, 29] width 49 height 19
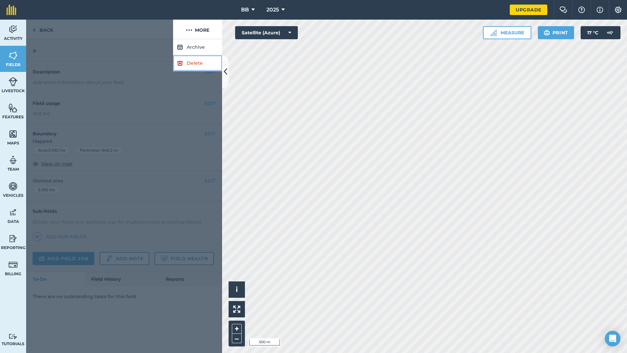
click at [208, 65] on link "Delete" at bounding box center [197, 63] width 49 height 16
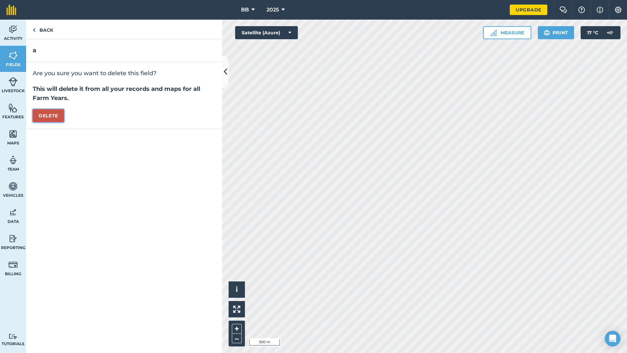
click at [54, 117] on button "Delete" at bounding box center [48, 115] width 31 height 13
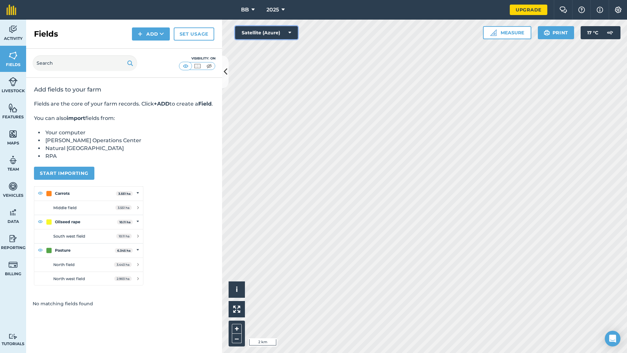
click at [291, 32] on icon at bounding box center [290, 32] width 3 height 7
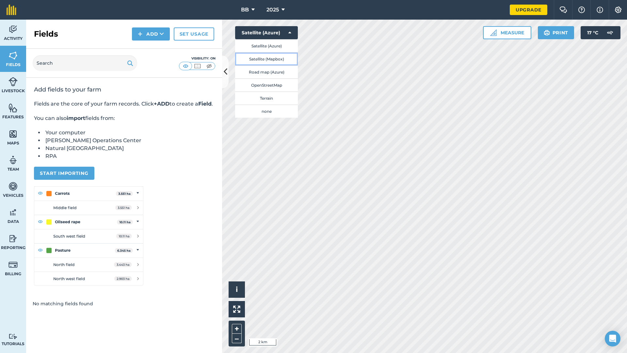
click at [271, 60] on button "Satellite (Mapbox)" at bounding box center [266, 58] width 63 height 13
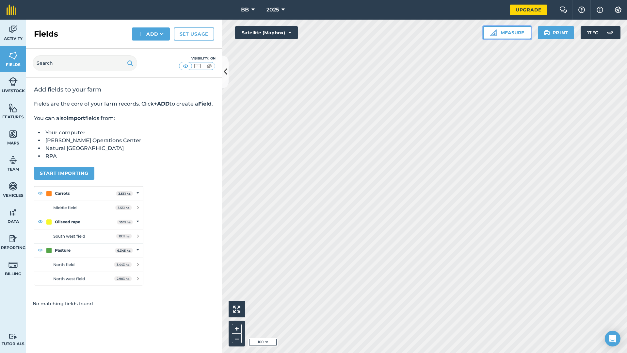
click at [512, 30] on button "Measure" at bounding box center [507, 32] width 48 height 13
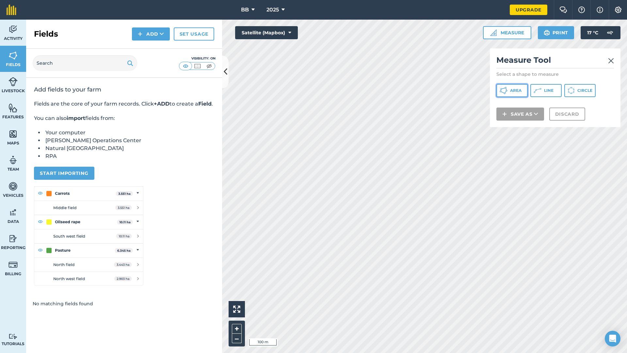
click at [509, 94] on button "Area" at bounding box center [512, 90] width 31 height 13
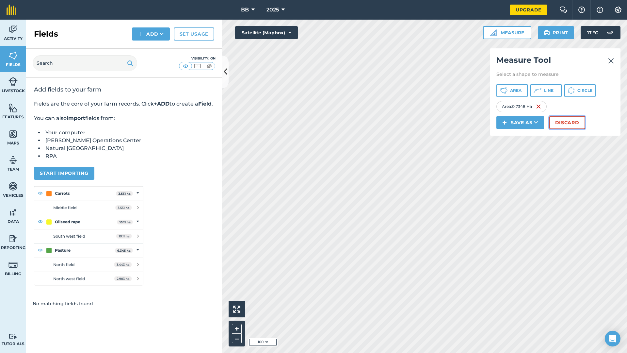
click at [562, 126] on button "Discard" at bounding box center [568, 122] width 36 height 13
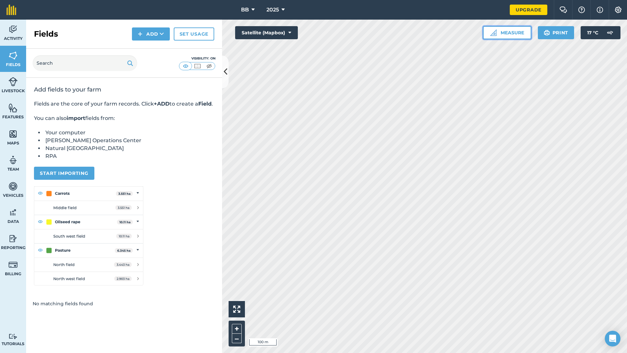
click at [509, 34] on button "Measure" at bounding box center [507, 32] width 48 height 13
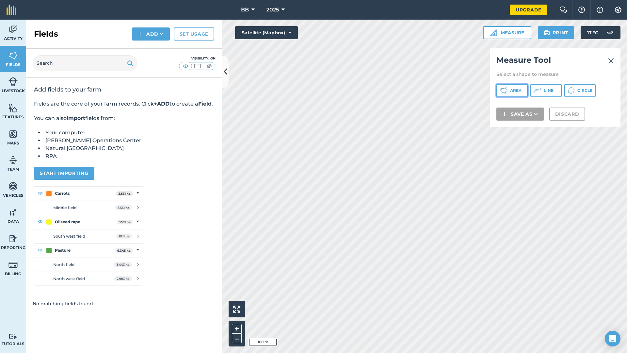
click at [518, 90] on span "Area" at bounding box center [515, 90] width 11 height 5
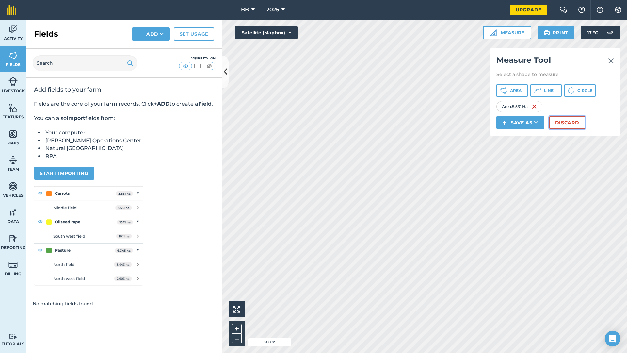
click at [567, 123] on button "Discard" at bounding box center [568, 122] width 36 height 13
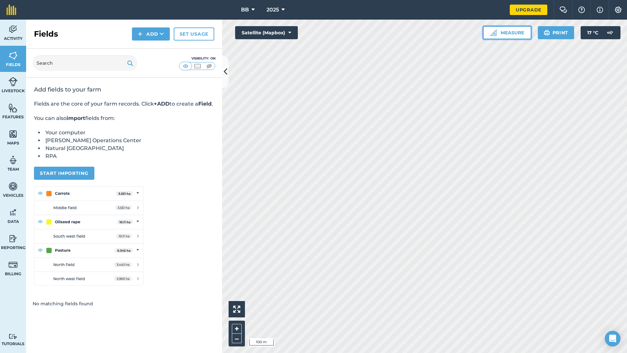
click at [507, 34] on button "Measure" at bounding box center [507, 32] width 48 height 13
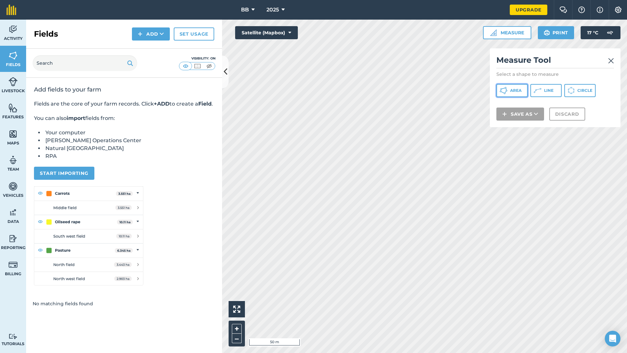
click at [509, 91] on button "Area" at bounding box center [512, 90] width 31 height 13
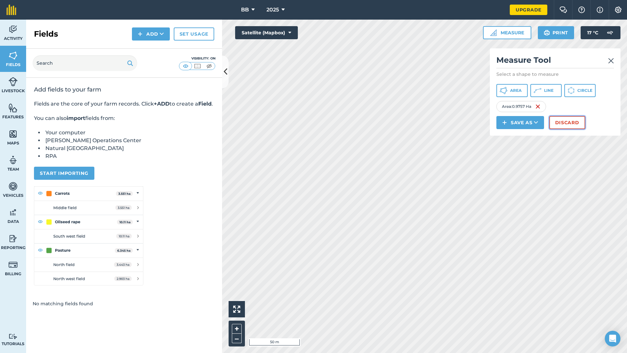
click at [572, 124] on button "Discard" at bounding box center [568, 122] width 36 height 13
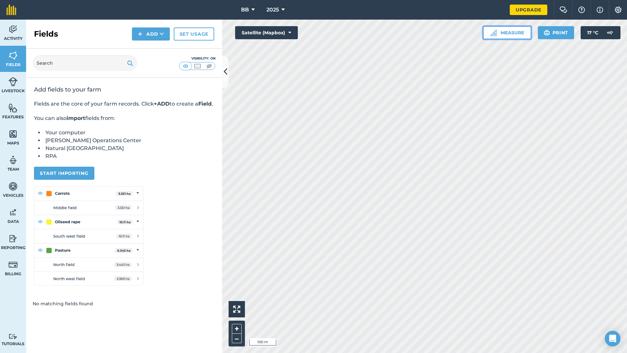
click at [509, 35] on button "Measure" at bounding box center [507, 32] width 48 height 13
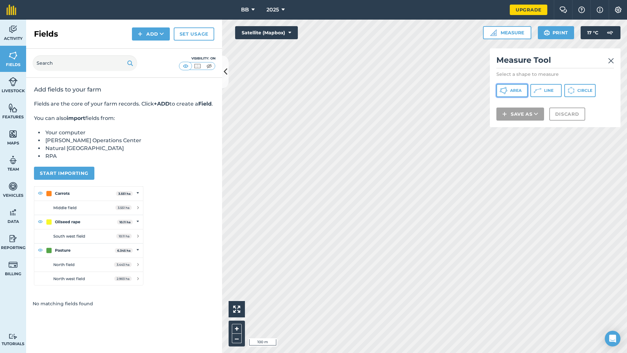
click at [519, 91] on span "Area" at bounding box center [515, 90] width 11 height 5
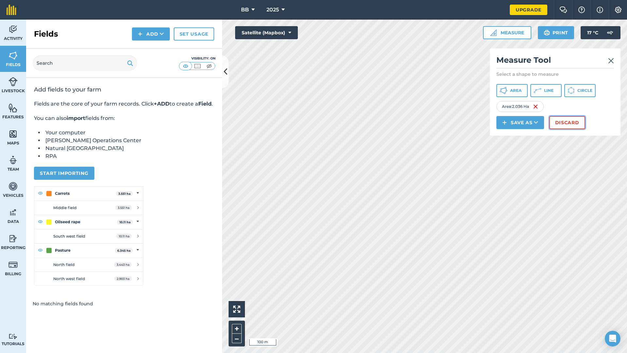
click at [565, 121] on button "Discard" at bounding box center [568, 122] width 36 height 13
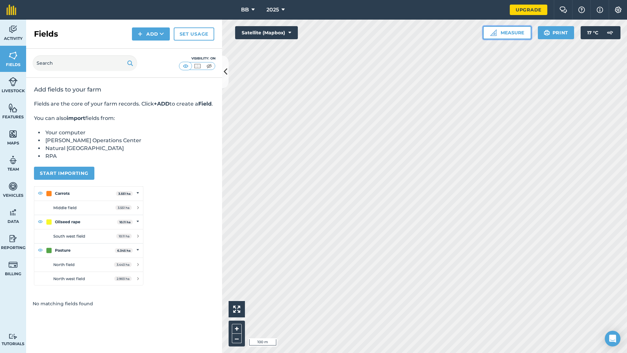
click at [515, 32] on button "Measure" at bounding box center [507, 32] width 48 height 13
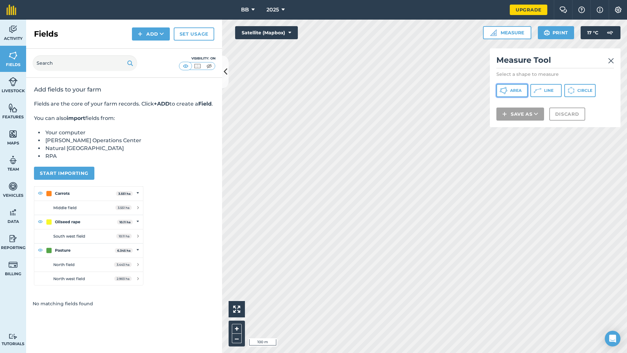
click at [518, 90] on span "Area" at bounding box center [515, 90] width 11 height 5
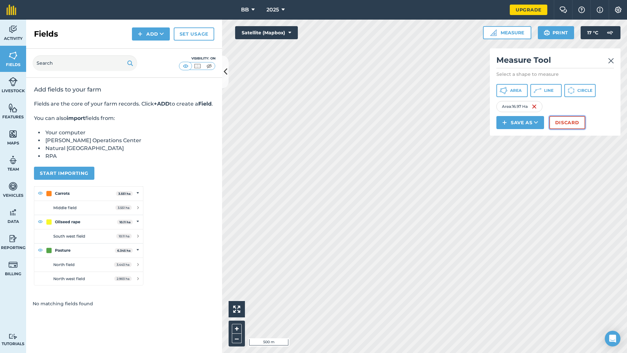
click at [571, 123] on button "Discard" at bounding box center [568, 122] width 36 height 13
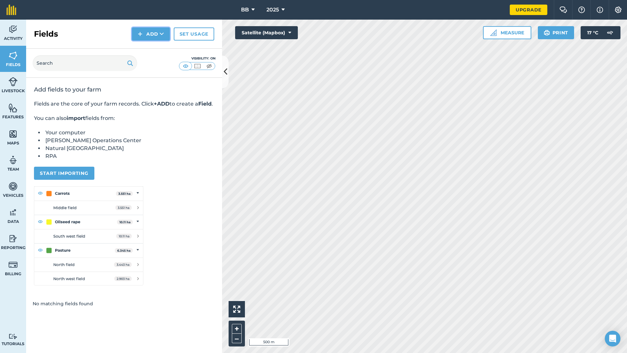
click at [160, 32] on icon at bounding box center [162, 34] width 4 height 7
click at [159, 45] on link "Draw" at bounding box center [151, 49] width 36 height 14
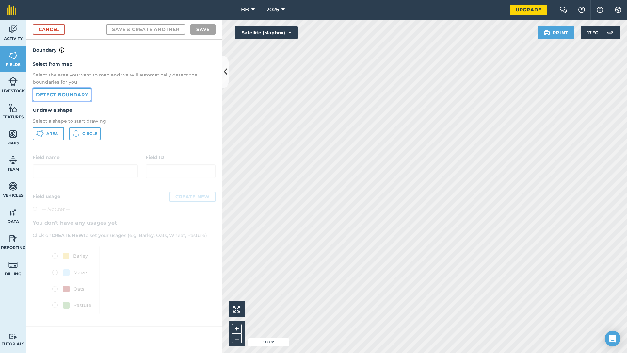
click at [74, 96] on link "Detect boundary" at bounding box center [62, 94] width 59 height 13
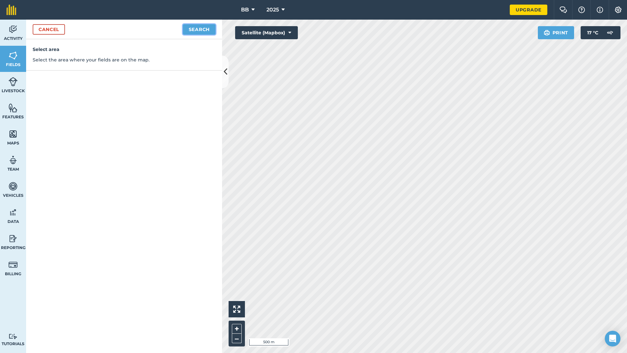
click at [195, 32] on button "Search" at bounding box center [199, 29] width 33 height 10
click at [200, 30] on button "Continue to edit boundaries" at bounding box center [166, 29] width 99 height 10
click at [63, 28] on link "Cancel" at bounding box center [49, 29] width 32 height 10
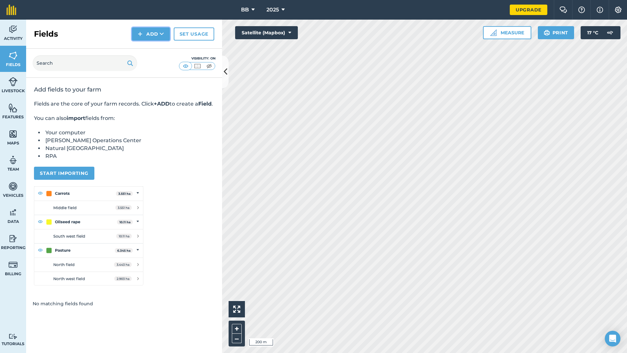
click at [155, 36] on button "Add" at bounding box center [151, 33] width 38 height 13
click at [151, 50] on link "Draw" at bounding box center [151, 49] width 36 height 14
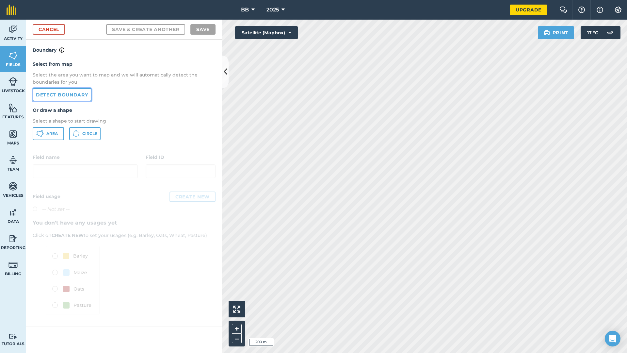
click at [61, 93] on link "Detect boundary" at bounding box center [62, 94] width 59 height 13
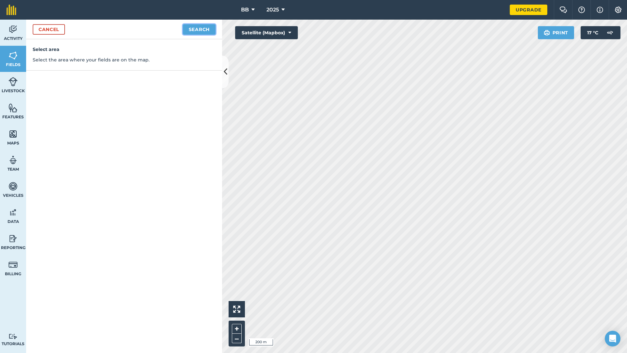
click at [192, 30] on button "Search" at bounding box center [199, 29] width 33 height 10
click at [205, 31] on button "Continue to edit boundaries" at bounding box center [166, 29] width 99 height 10
click at [47, 28] on link "Cancel" at bounding box center [49, 29] width 32 height 10
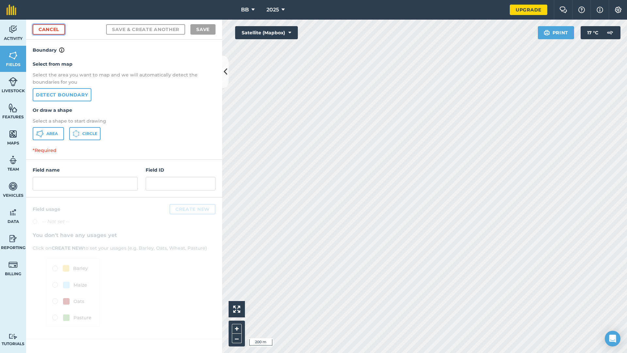
click at [56, 27] on link "Cancel" at bounding box center [49, 29] width 32 height 10
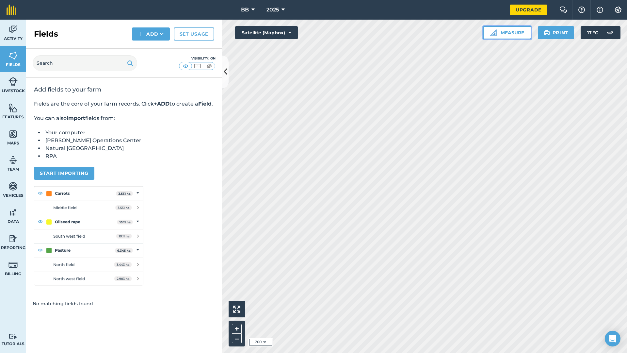
click at [510, 33] on button "Measure" at bounding box center [507, 32] width 48 height 13
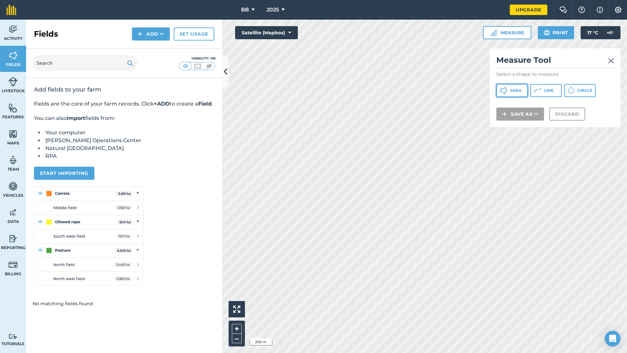
click at [507, 93] on icon at bounding box center [504, 91] width 8 height 8
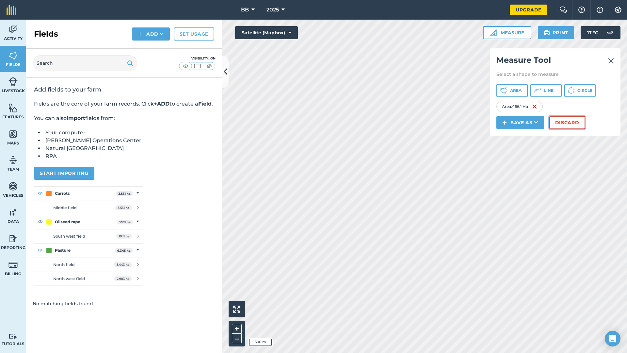
click at [562, 125] on button "Discard" at bounding box center [568, 122] width 36 height 13
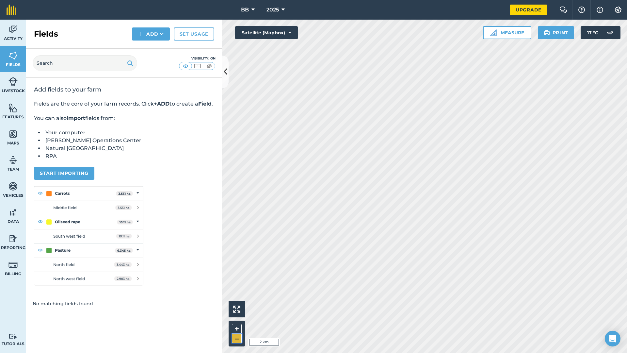
click at [237, 311] on button "–" at bounding box center [237, 338] width 10 height 9
click at [225, 71] on icon at bounding box center [226, 71] width 4 height 11
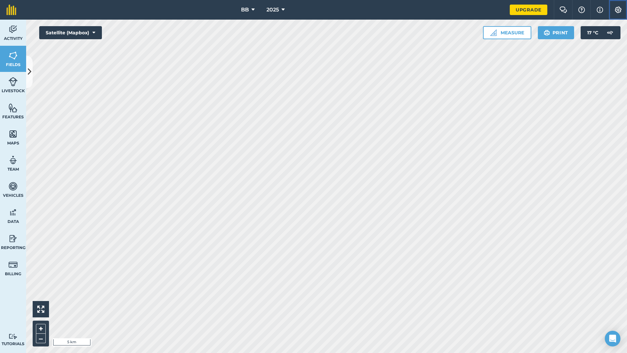
drag, startPoint x: 521, startPoint y: 37, endPoint x: 621, endPoint y: 7, distance: 104.3
click at [621, 7] on img at bounding box center [619, 10] width 8 height 7
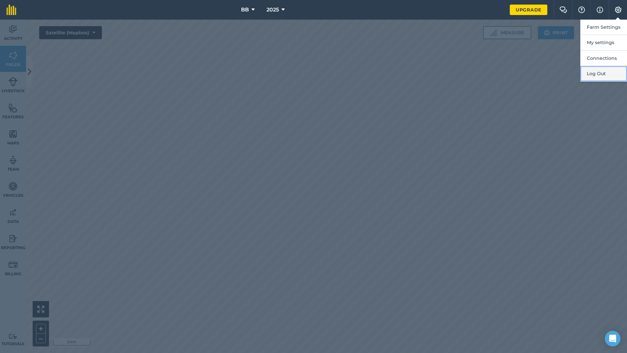
click at [598, 75] on button "Log Out" at bounding box center [604, 73] width 47 height 15
